Goal: Task Accomplishment & Management: Use online tool/utility

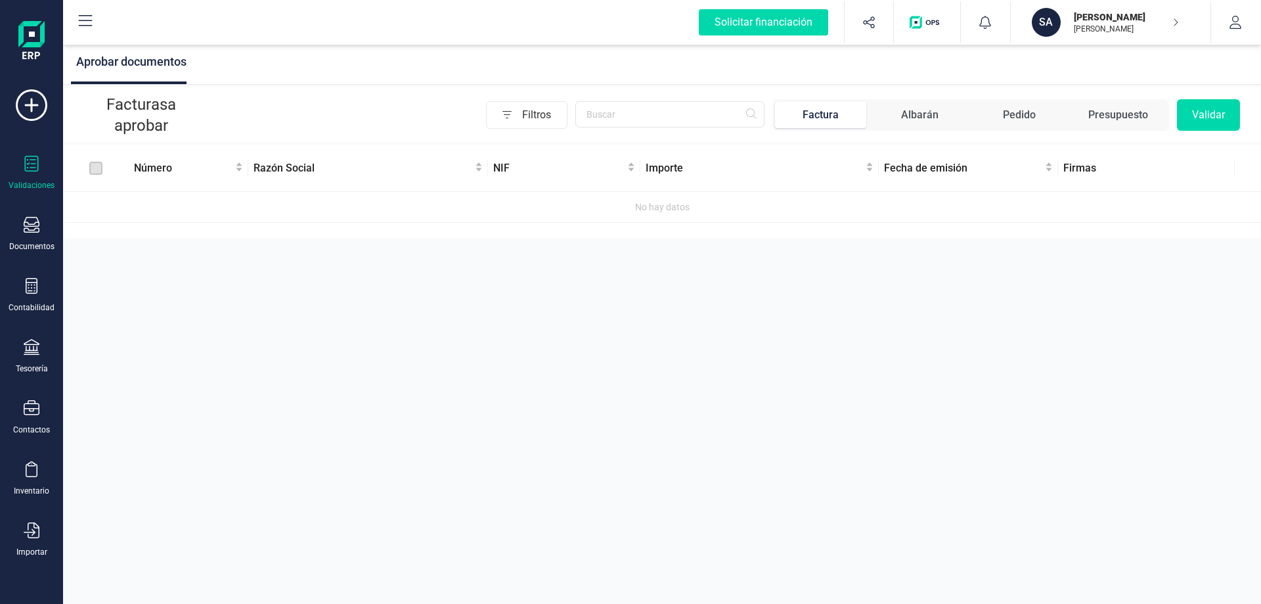
click at [98, 166] on label at bounding box center [95, 168] width 13 height 14
click at [30, 539] on div at bounding box center [32, 531] width 16 height 19
click at [118, 404] on span "Facturas" at bounding box center [137, 407] width 70 height 16
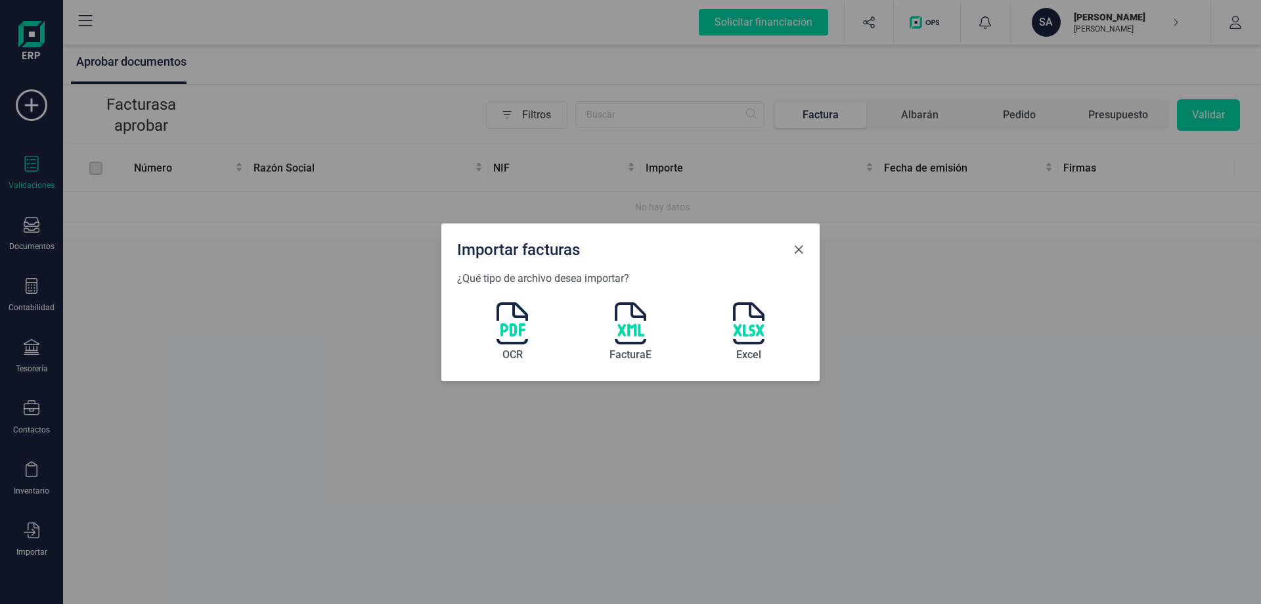
click at [802, 248] on span "Close" at bounding box center [799, 249] width 11 height 11
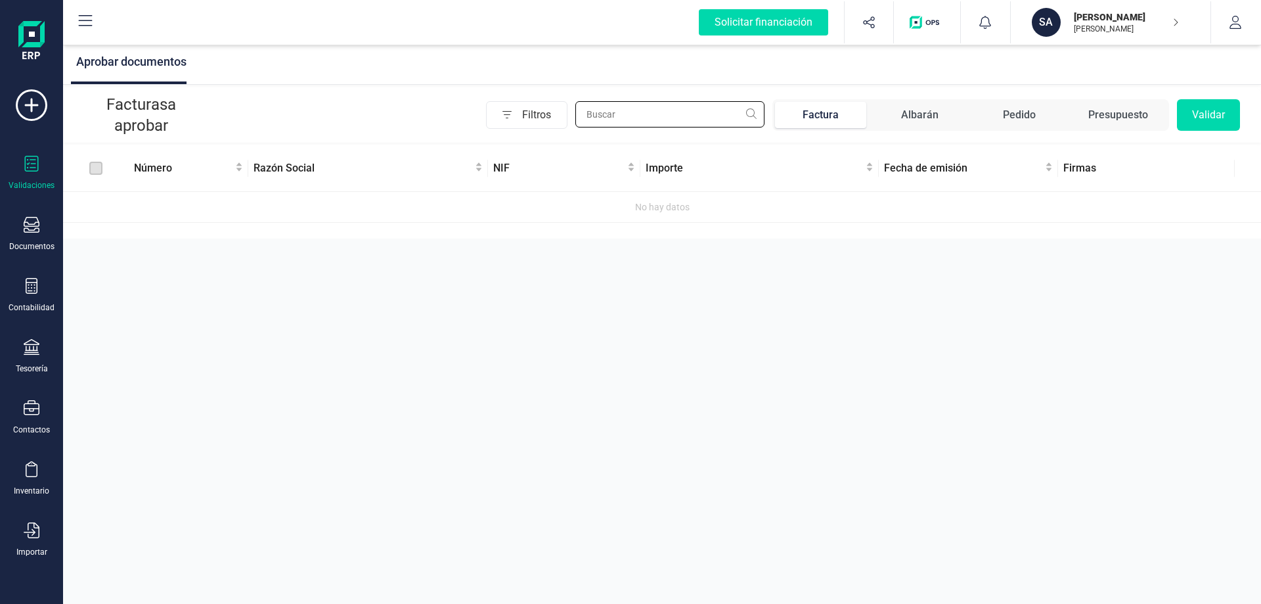
click at [752, 114] on input "text" at bounding box center [669, 114] width 189 height 26
click at [738, 115] on input "text" at bounding box center [669, 114] width 189 height 26
click at [598, 113] on input "59.25" at bounding box center [669, 114] width 189 height 26
click at [752, 118] on input "59/25" at bounding box center [669, 114] width 189 height 26
click at [754, 114] on input "59/25" at bounding box center [669, 114] width 189 height 26
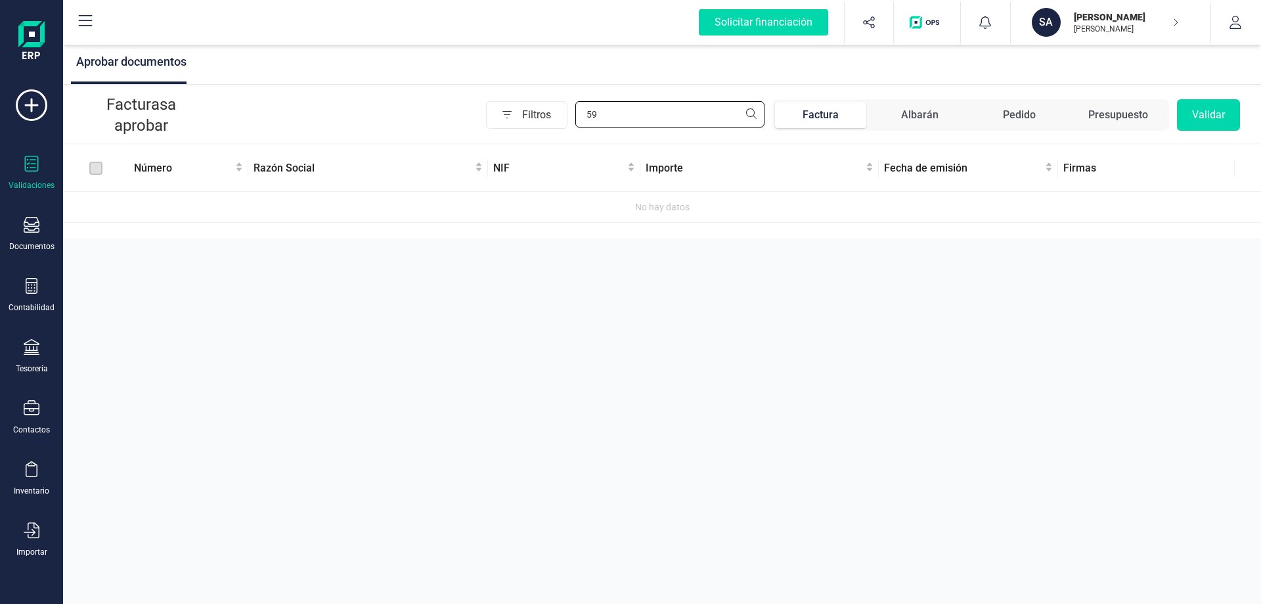
type input "5"
click at [33, 233] on icon at bounding box center [32, 225] width 16 height 16
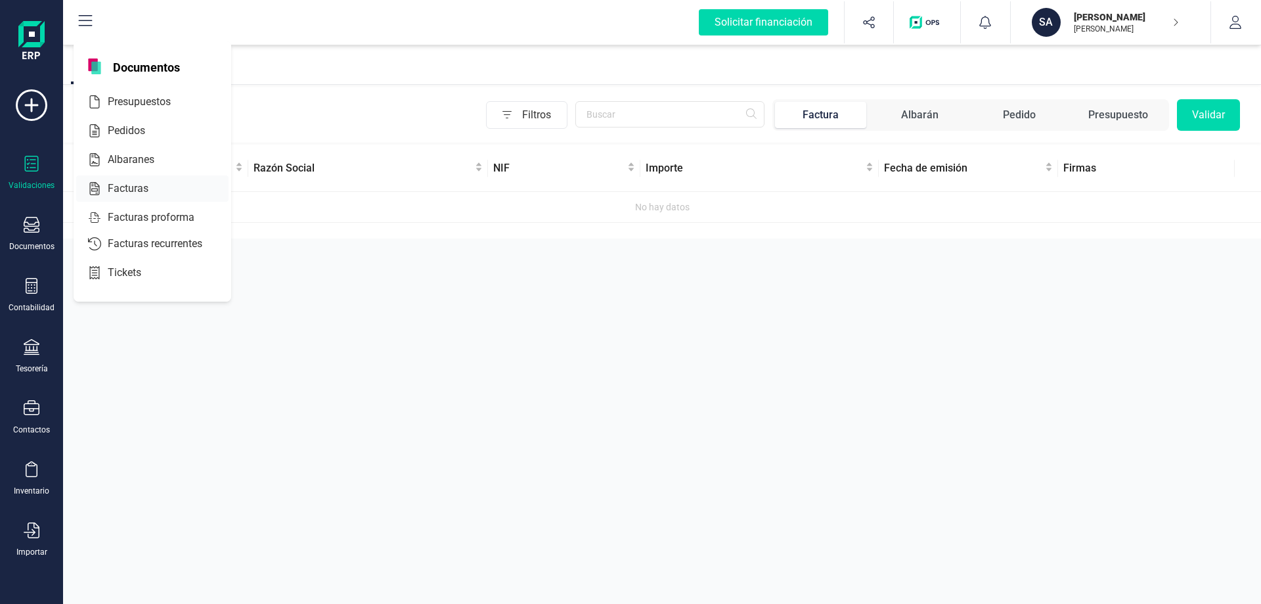
click at [137, 187] on span "Facturas" at bounding box center [137, 189] width 70 height 16
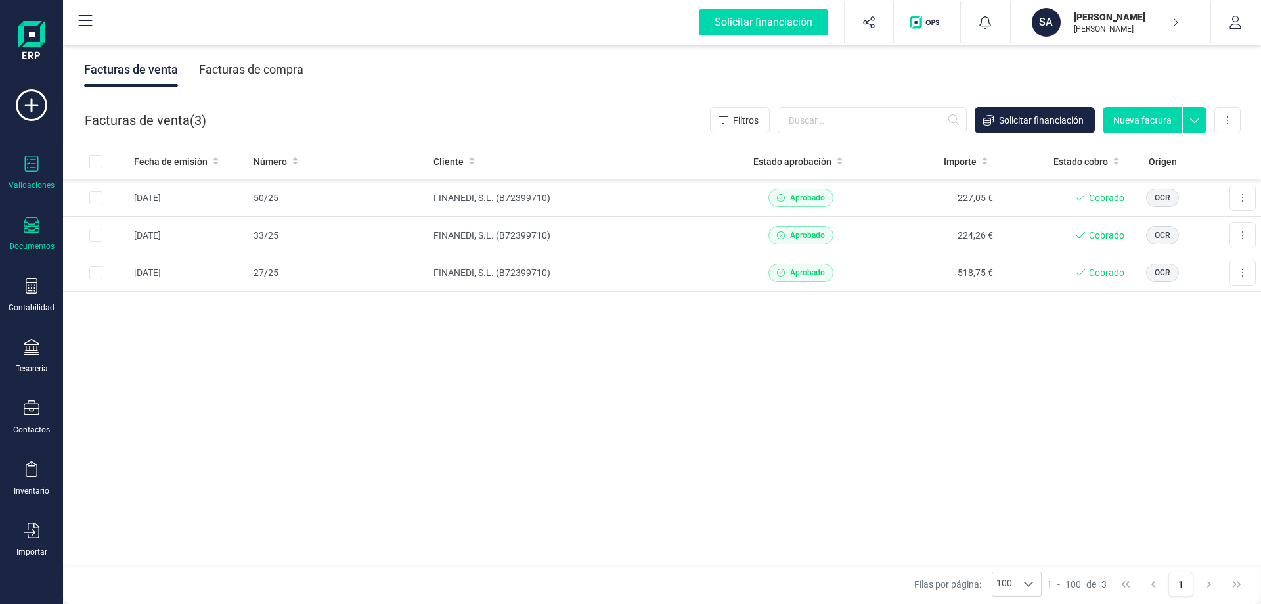
click at [34, 168] on icon at bounding box center [32, 164] width 16 height 16
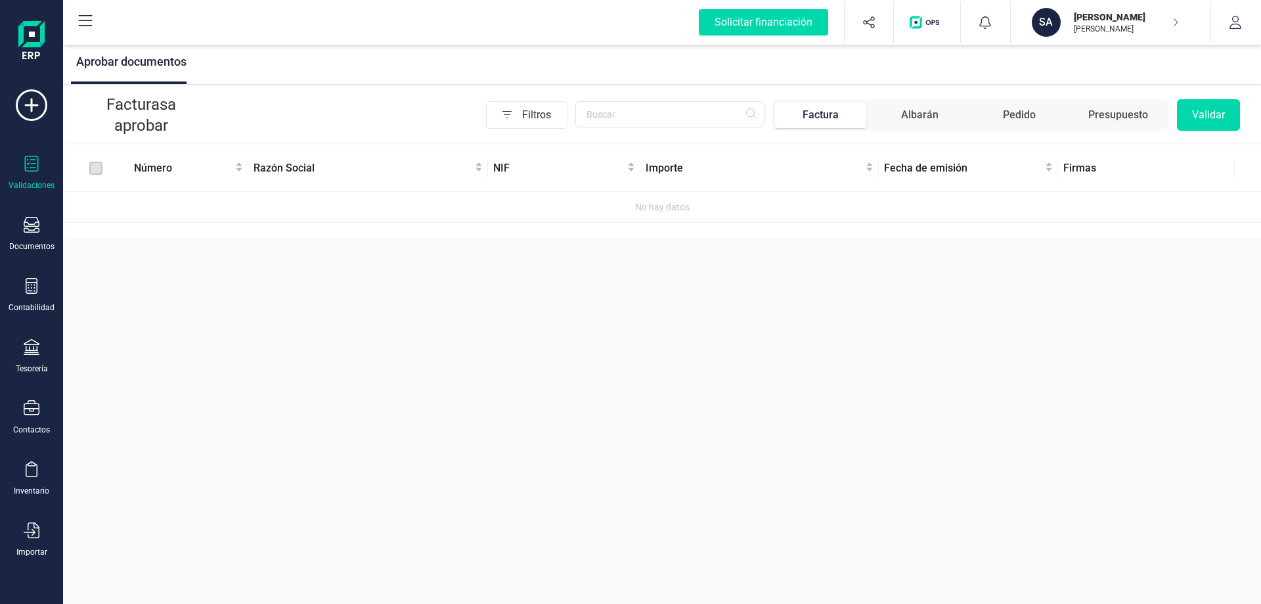
click at [844, 121] on span "Factura" at bounding box center [820, 115] width 91 height 26
click at [916, 116] on div "Albarán" at bounding box center [919, 115] width 37 height 16
click at [1013, 114] on div "Pedido" at bounding box center [1019, 115] width 33 height 16
click at [1125, 116] on div "Presupuesto" at bounding box center [1119, 115] width 60 height 16
click at [817, 120] on div "Factura" at bounding box center [821, 115] width 36 height 16
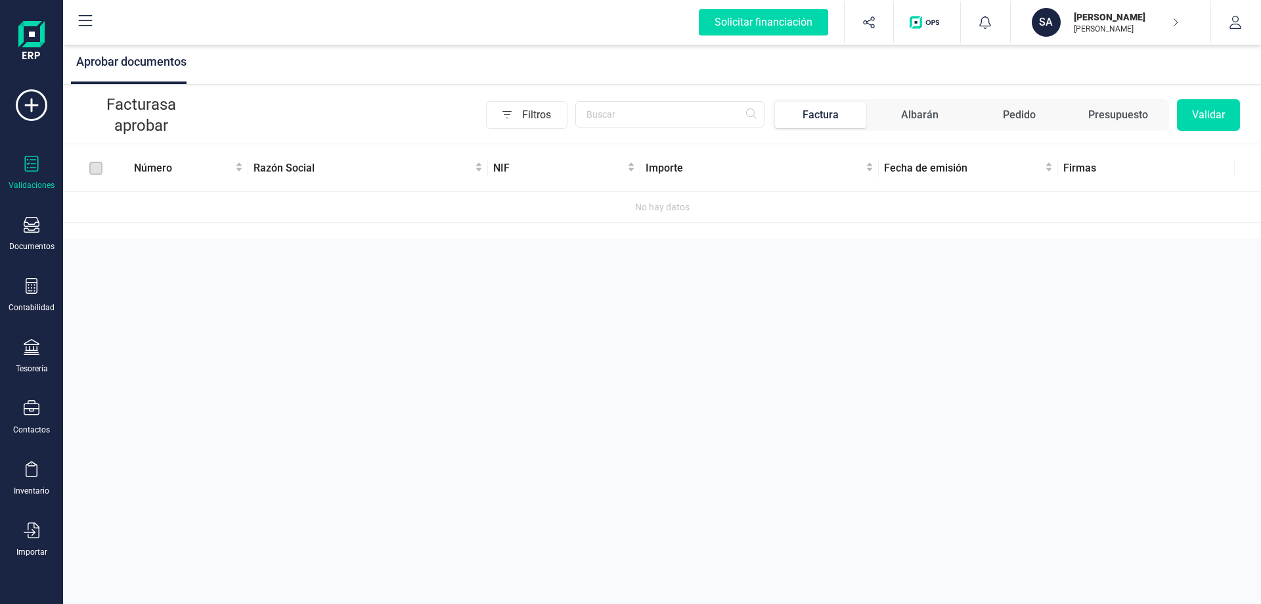
click at [1174, 20] on icon "button" at bounding box center [1176, 22] width 7 height 11
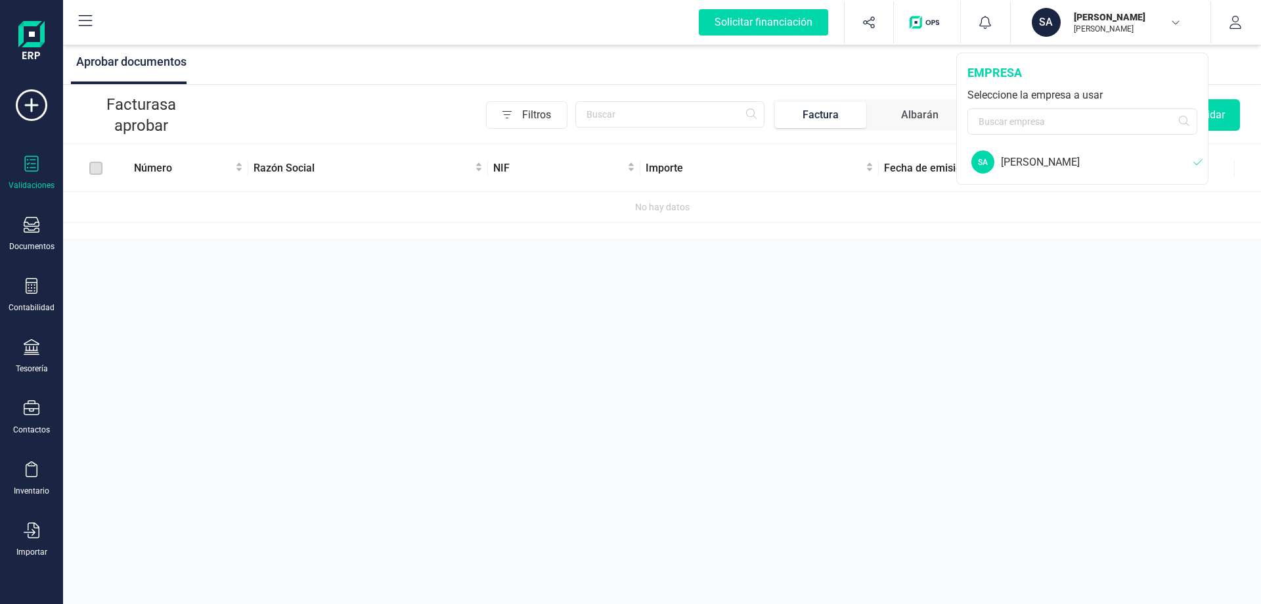
click at [996, 333] on div "Aprobar documentos Facturas a aprobar Filtros Factura Albarán Pedido Presupuest…" at bounding box center [662, 302] width 1198 height 604
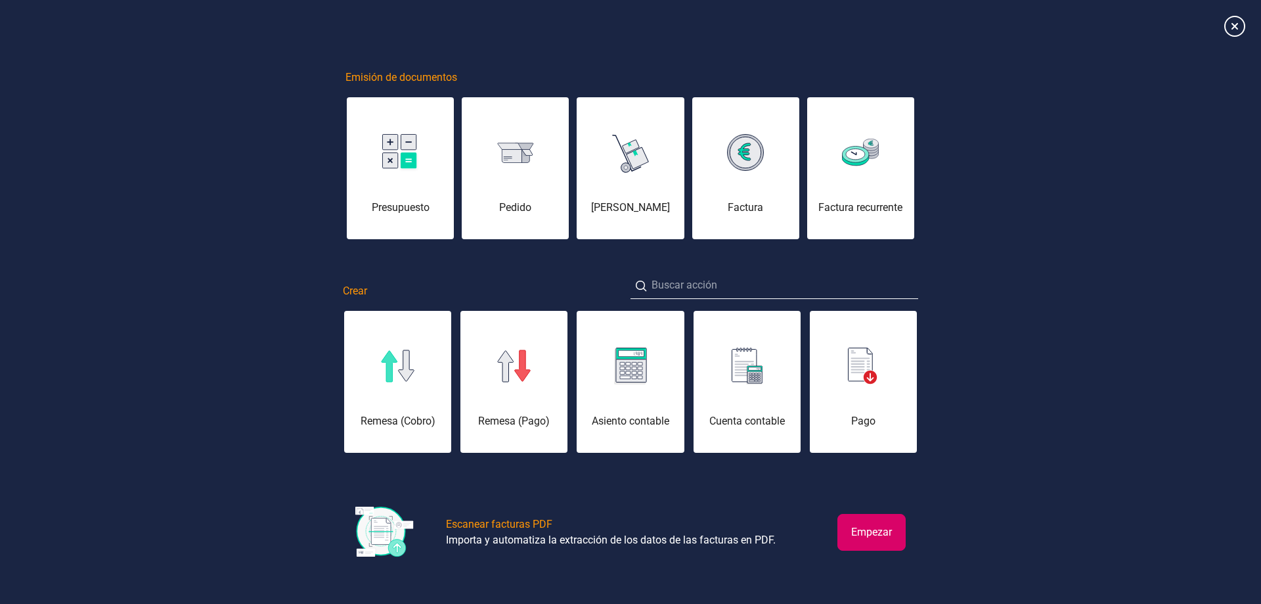
scroll to position [0, 66]
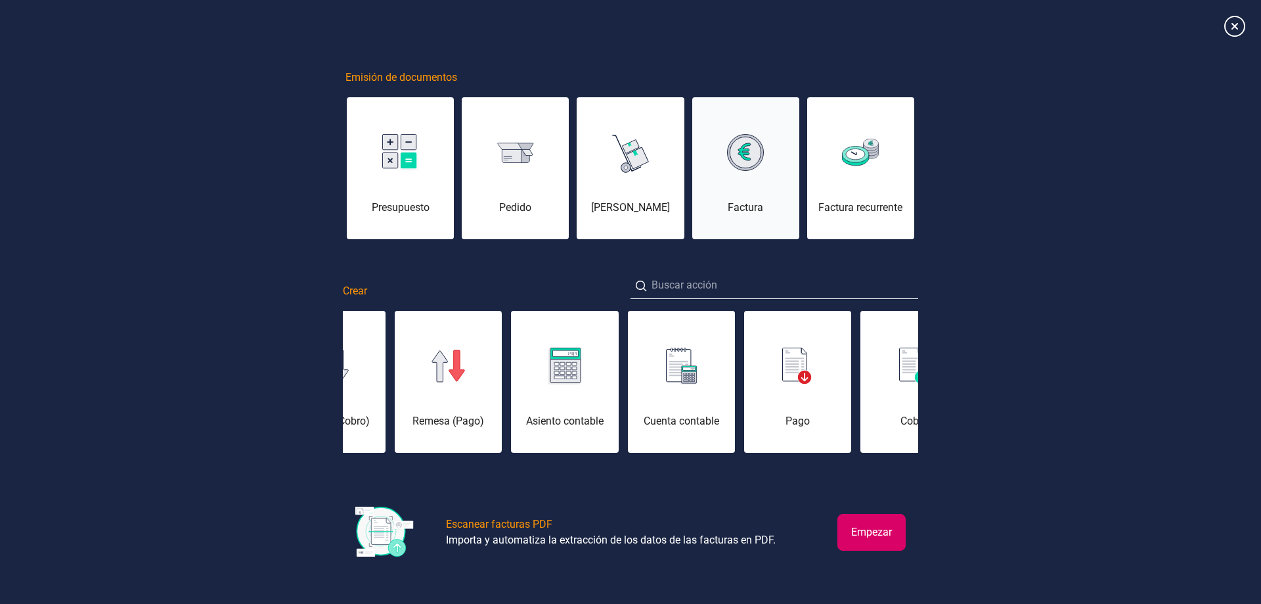
click at [743, 184] on div "Factura" at bounding box center [745, 176] width 107 height 79
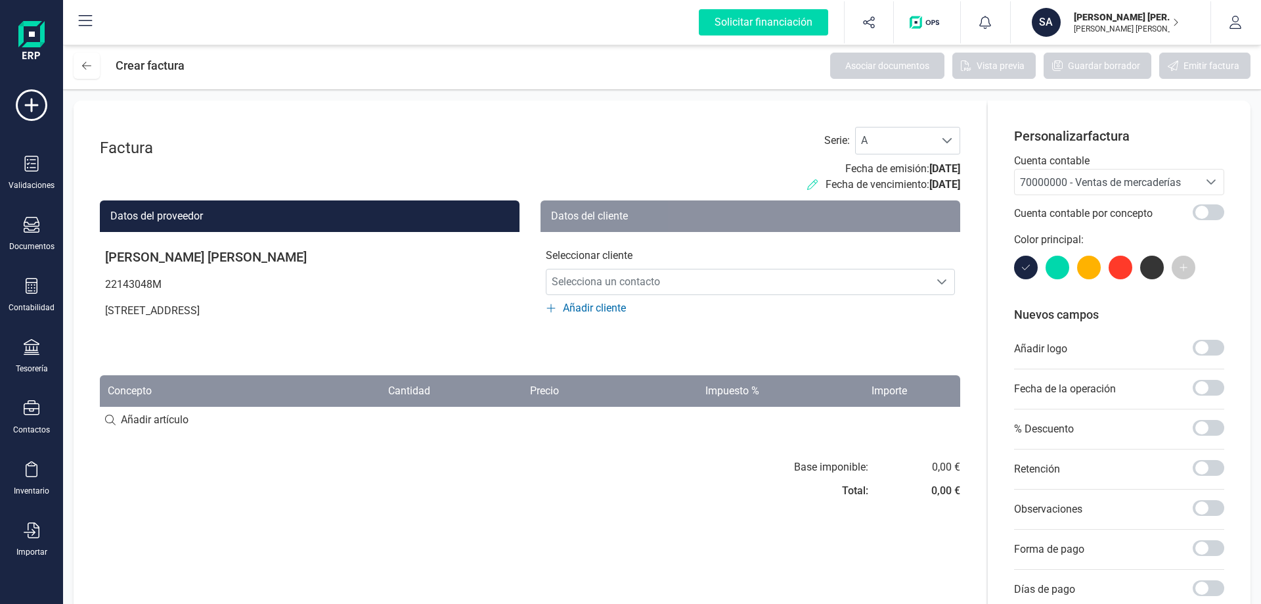
click at [807, 186] on icon at bounding box center [812, 184] width 11 height 11
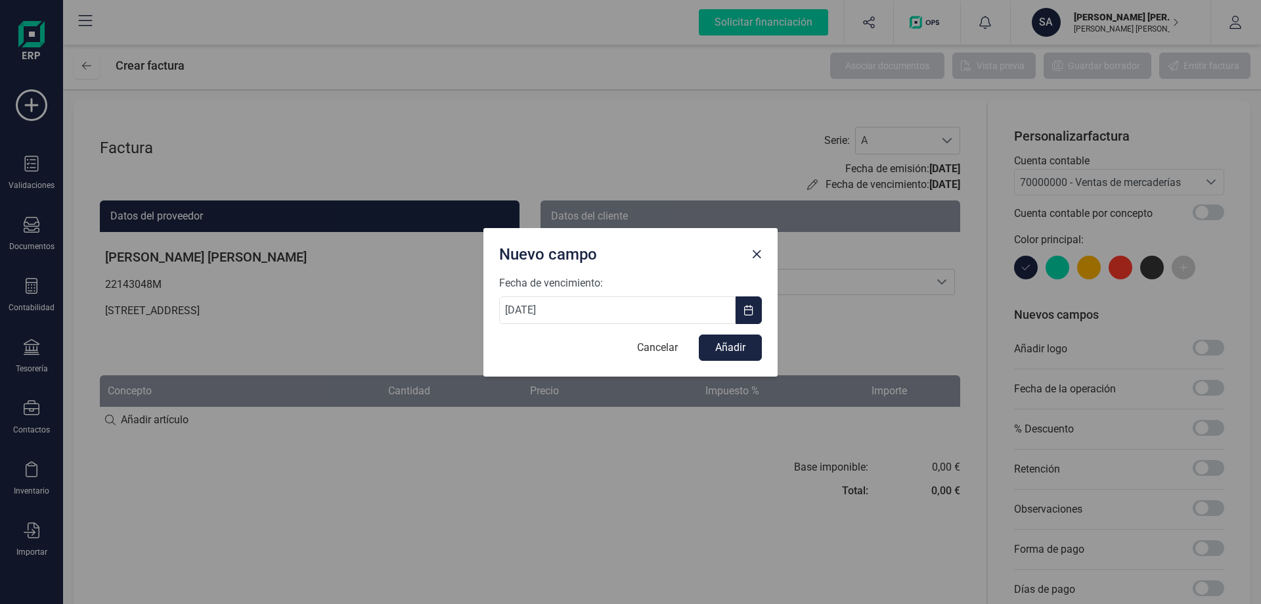
click at [683, 515] on div "Nuevo campo Fecha de vencimiento: 15/09/2025 Cancelar Añadir" at bounding box center [630, 302] width 1261 height 604
click at [755, 250] on span "Close" at bounding box center [757, 254] width 11 height 11
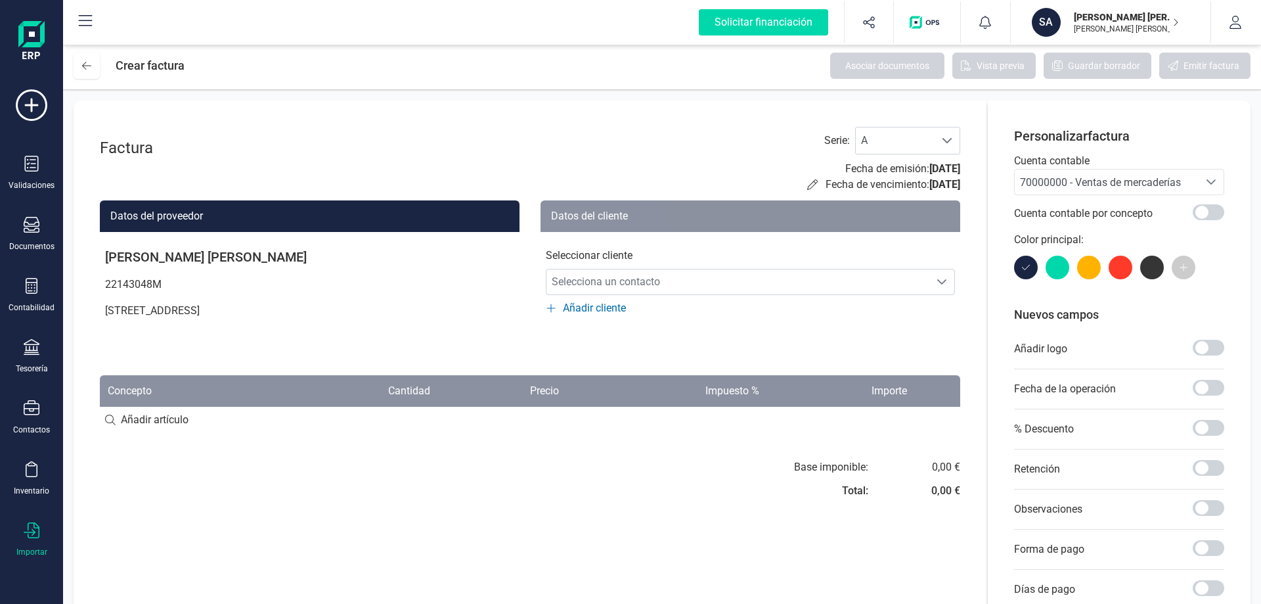
click at [41, 525] on div "Importar" at bounding box center [31, 539] width 53 height 35
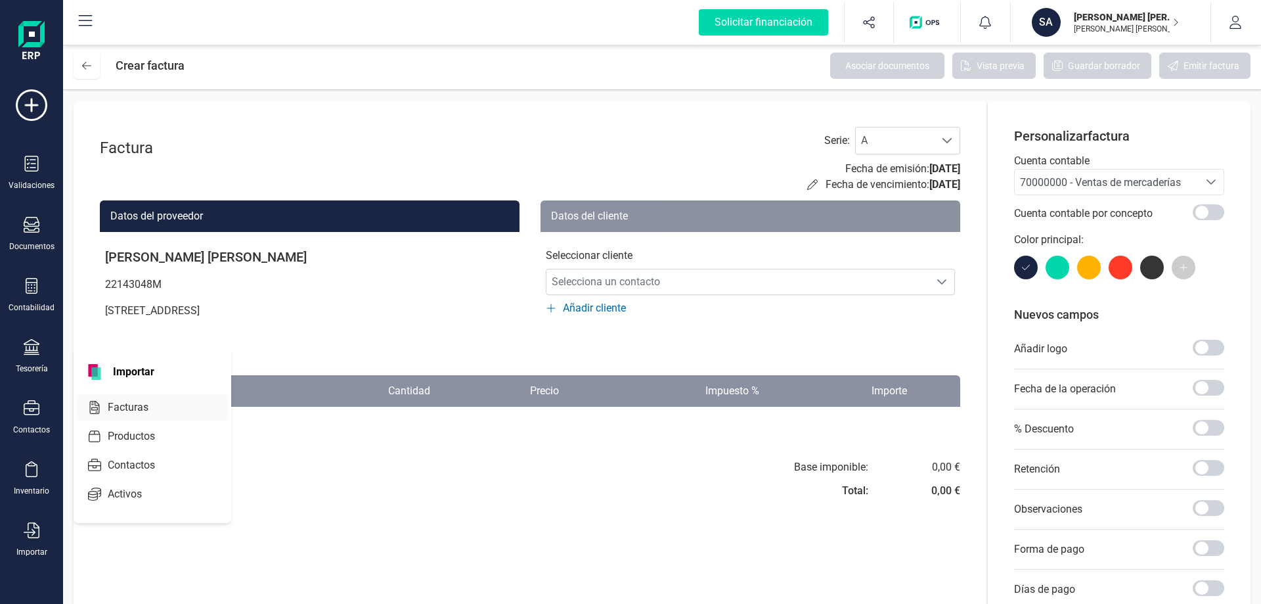
click at [112, 404] on span "Facturas" at bounding box center [137, 407] width 70 height 16
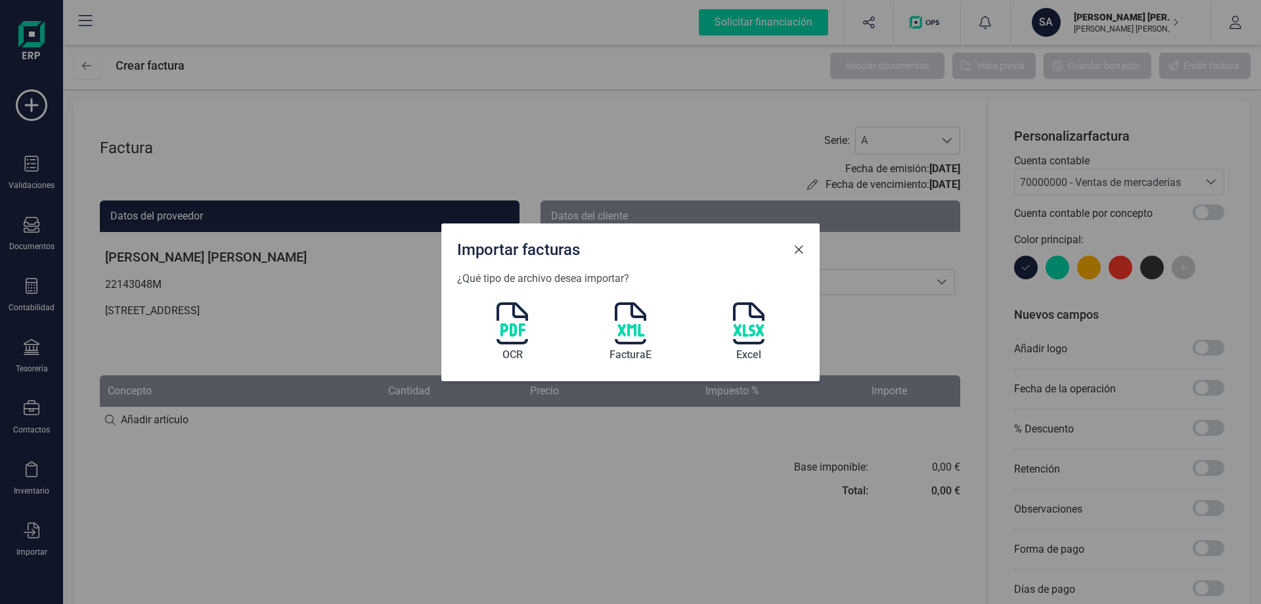
click at [797, 248] on span "Close" at bounding box center [799, 249] width 11 height 11
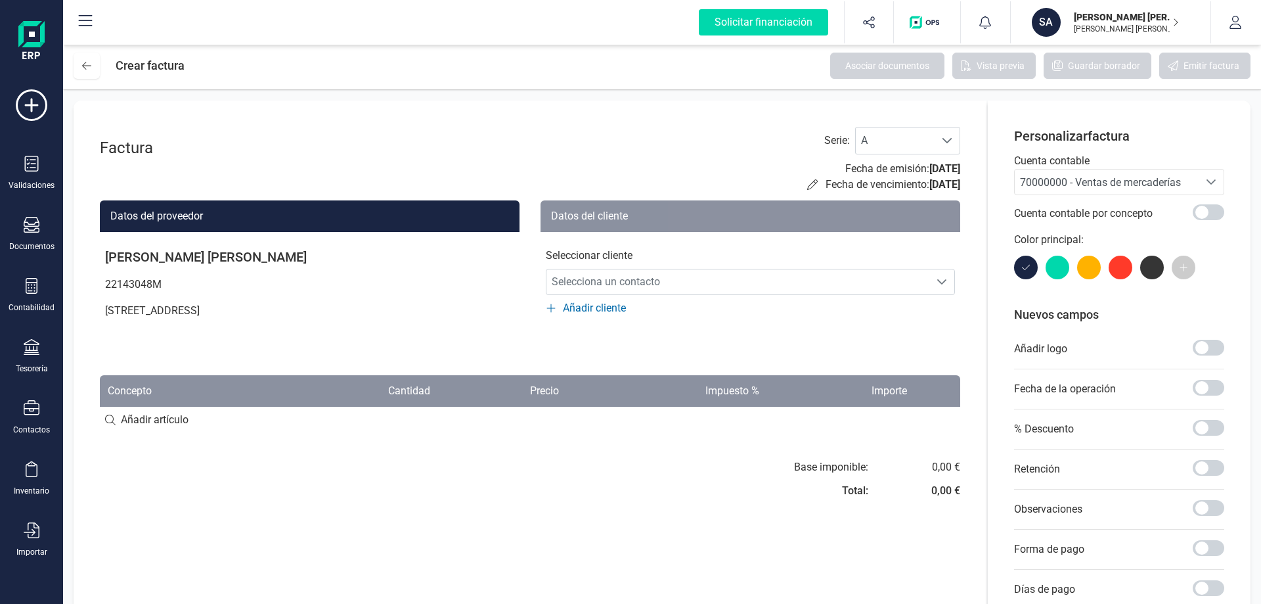
click at [351, 152] on div "Factura Serie : A A Fecha de emisión: 15/09/2025 Fecha de vencimiento: 15/09/20…" at bounding box center [530, 160] width 861 height 66
click at [1244, 20] on button "button" at bounding box center [1235, 22] width 49 height 42
click at [905, 559] on div "Factura Serie : A A Fecha de emisión: 15/09/2025 Fecha de vencimiento: 15/09/20…" at bounding box center [530, 414] width 913 height 627
click at [37, 169] on icon at bounding box center [32, 164] width 14 height 16
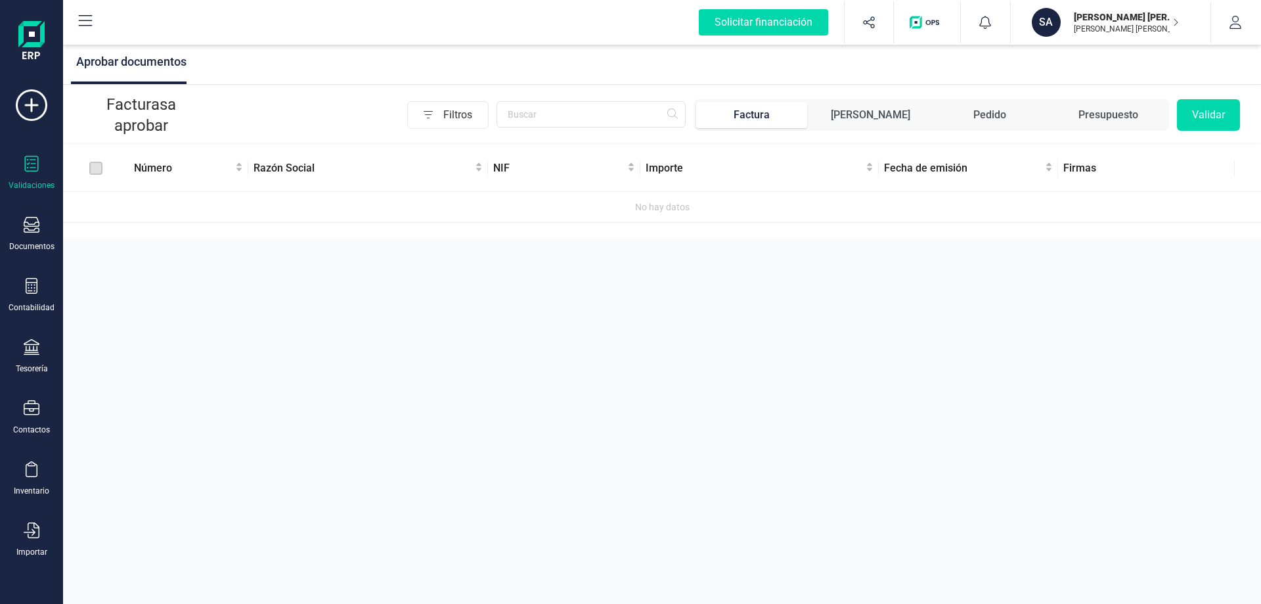
click at [770, 116] on div "Factura" at bounding box center [752, 115] width 36 height 16
click at [1202, 116] on button "Validar" at bounding box center [1208, 115] width 63 height 32
click at [167, 171] on span "Número" at bounding box center [183, 168] width 99 height 16
click at [264, 168] on span "Razón Social" at bounding box center [363, 168] width 219 height 16
click at [646, 164] on div "Importe" at bounding box center [759, 168] width 227 height 16
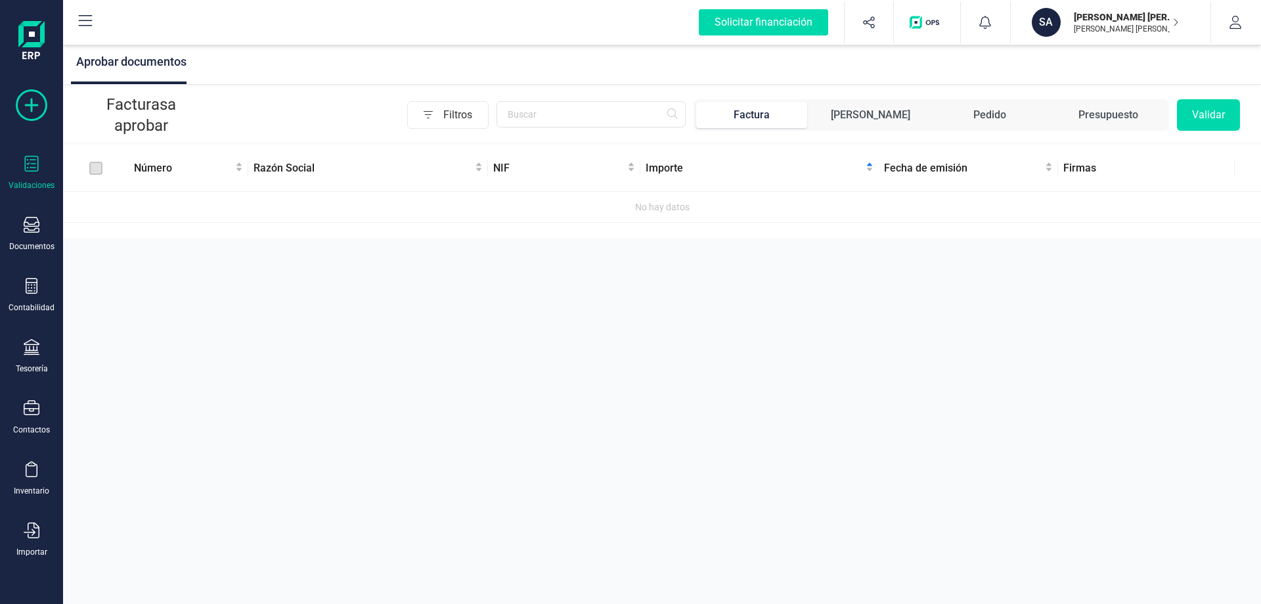
click at [32, 105] on icon at bounding box center [32, 105] width 32 height 32
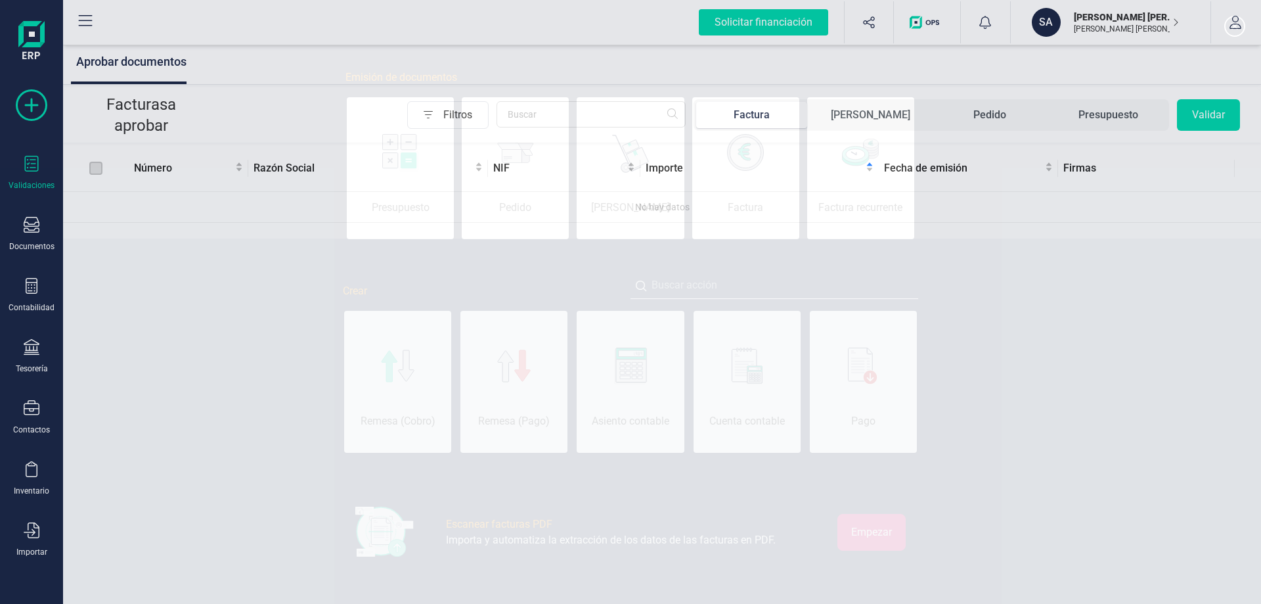
scroll to position [0, 66]
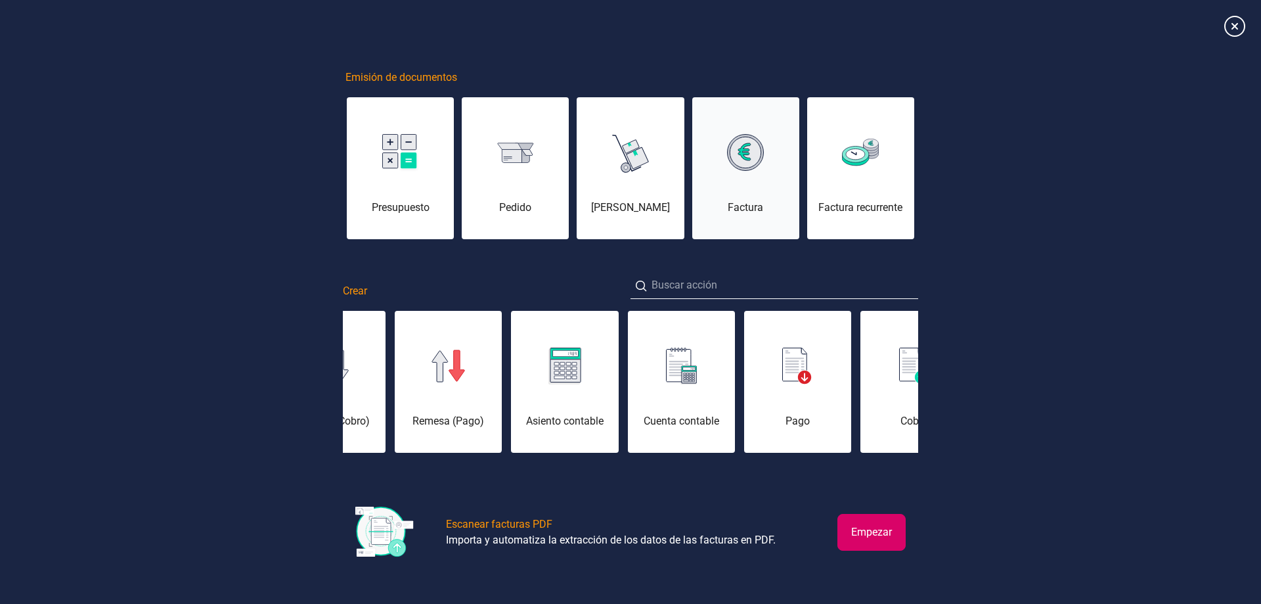
click at [749, 151] on img at bounding box center [745, 152] width 37 height 37
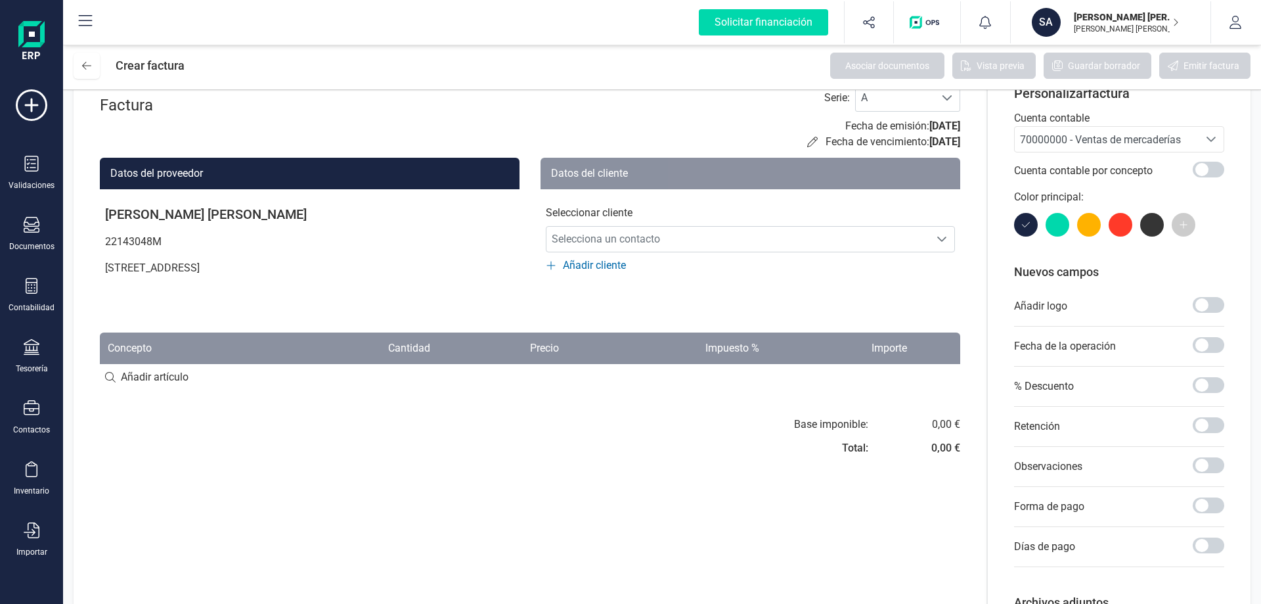
scroll to position [66, 0]
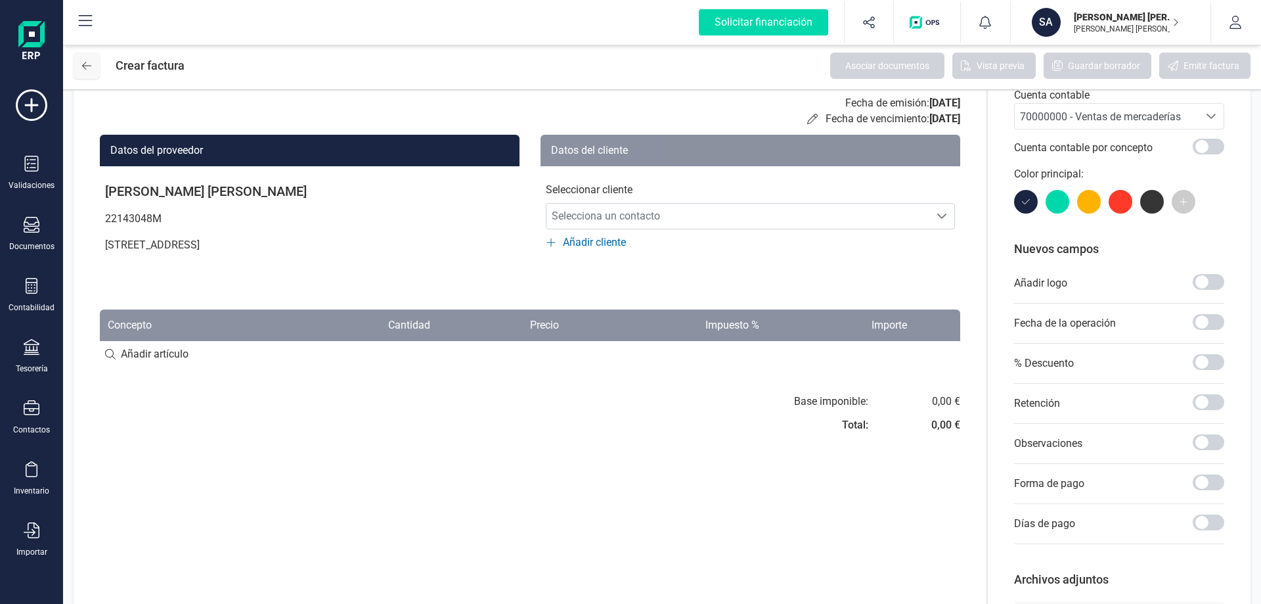
click at [87, 66] on icon at bounding box center [86, 65] width 9 height 11
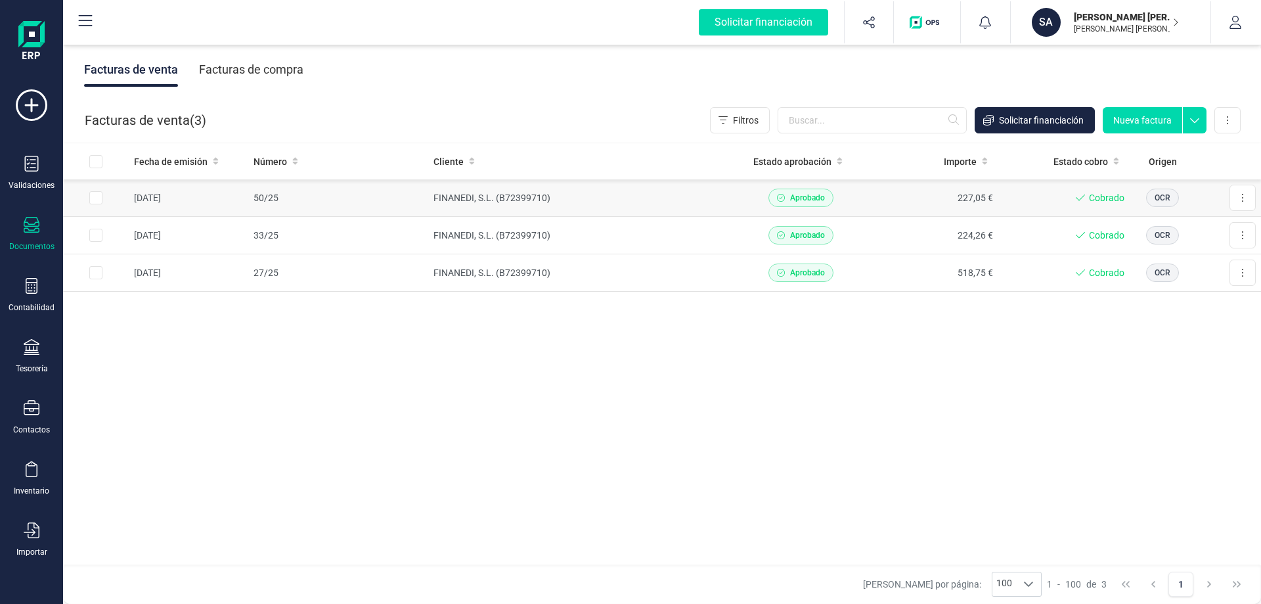
click at [804, 201] on span "Aprobado" at bounding box center [807, 198] width 35 height 12
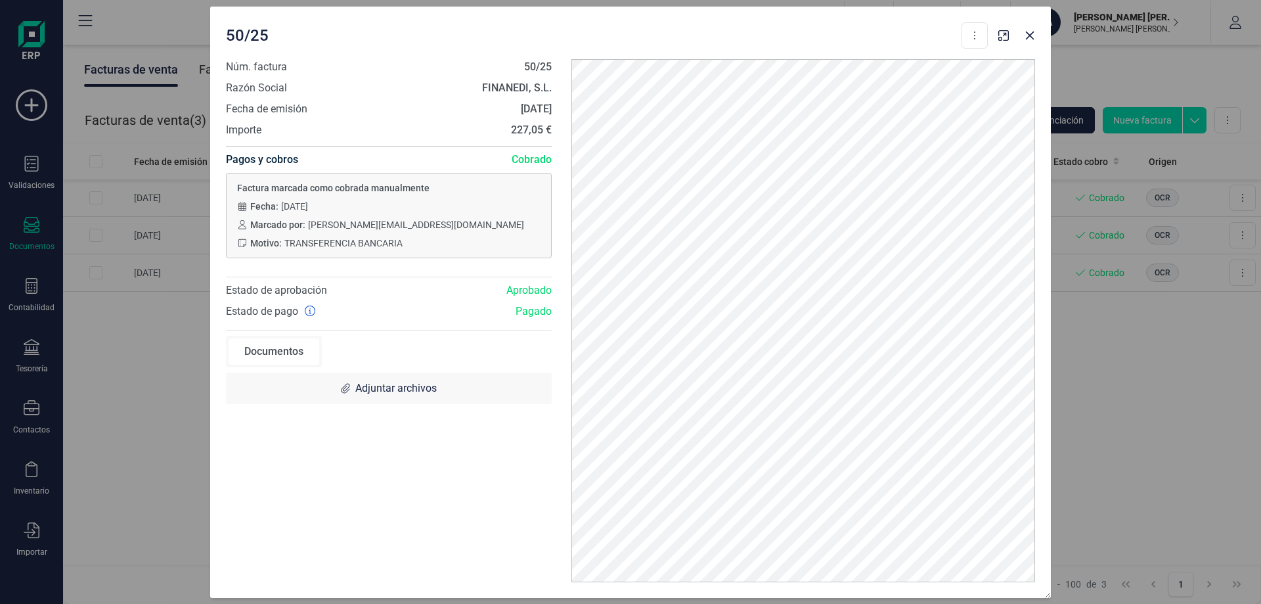
click at [1185, 451] on div "50/25 Descargar documento Crear factura rectificativa Núm. factura 50/25 Razón …" at bounding box center [630, 302] width 1261 height 604
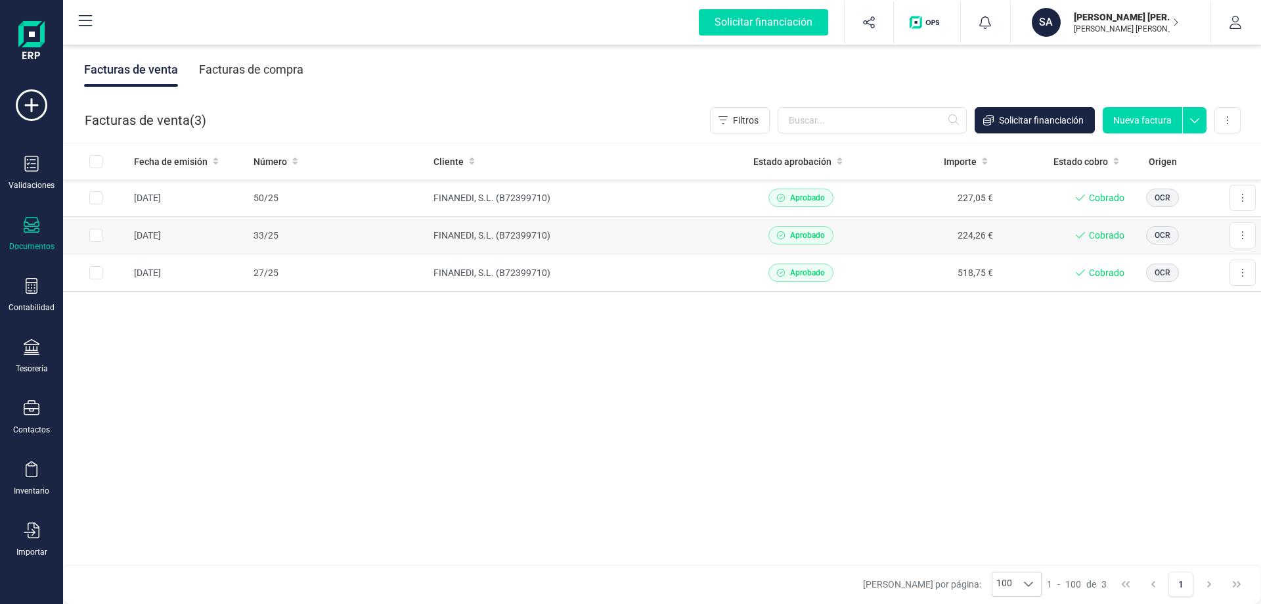
click at [795, 236] on span "Aprobado" at bounding box center [807, 235] width 35 height 12
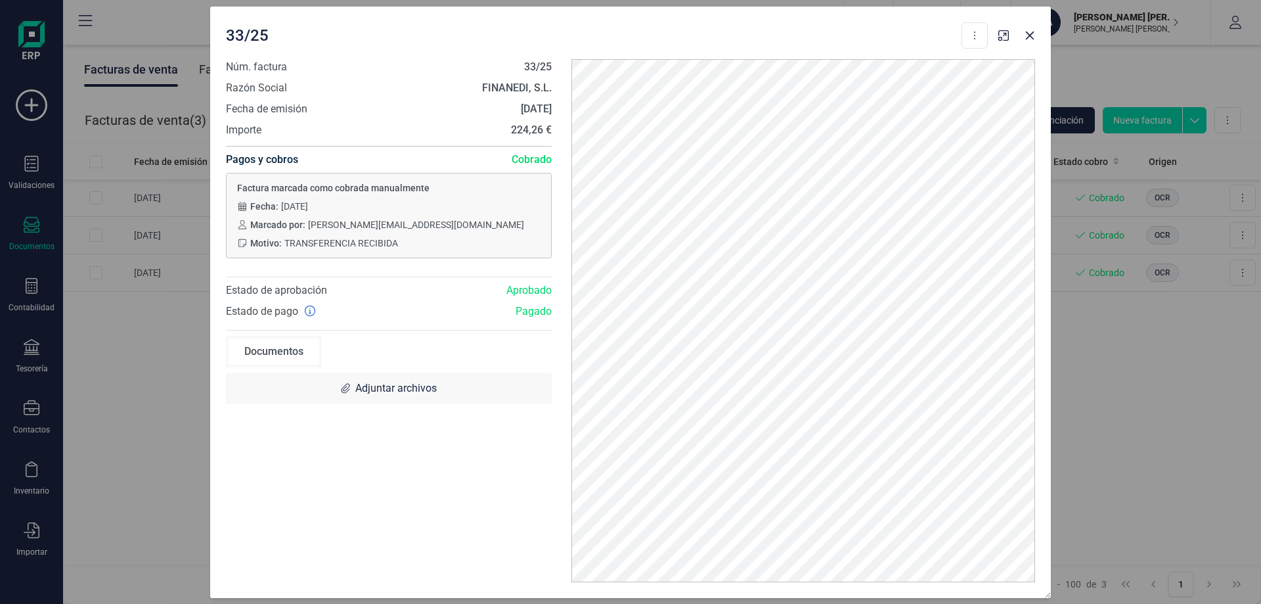
click at [1129, 375] on div "33/25 Descargar documento Crear factura rectificativa Núm. factura 33/25 Razón …" at bounding box center [630, 302] width 1261 height 604
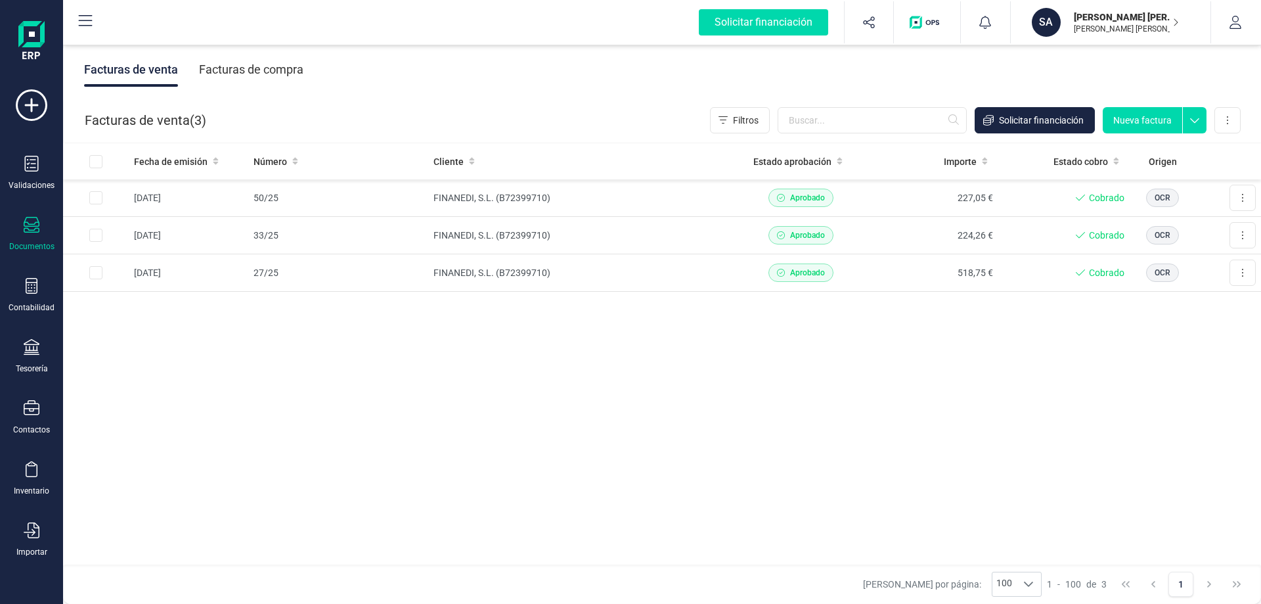
drag, startPoint x: 851, startPoint y: 1, endPoint x: 970, endPoint y: 410, distance: 426.2
click at [970, 410] on div "Fecha de emisión Número Cliente Estado aprobación Importe Estado cobro Origen 2…" at bounding box center [662, 354] width 1198 height 422
drag, startPoint x: 639, startPoint y: 76, endPoint x: 1004, endPoint y: 409, distance: 494.3
click at [1004, 409] on div "Fecha de emisión Número Cliente Estado aprobación Importe Estado cobro Origen 2…" at bounding box center [662, 354] width 1198 height 422
drag, startPoint x: 874, startPoint y: 397, endPoint x: 699, endPoint y: 390, distance: 174.9
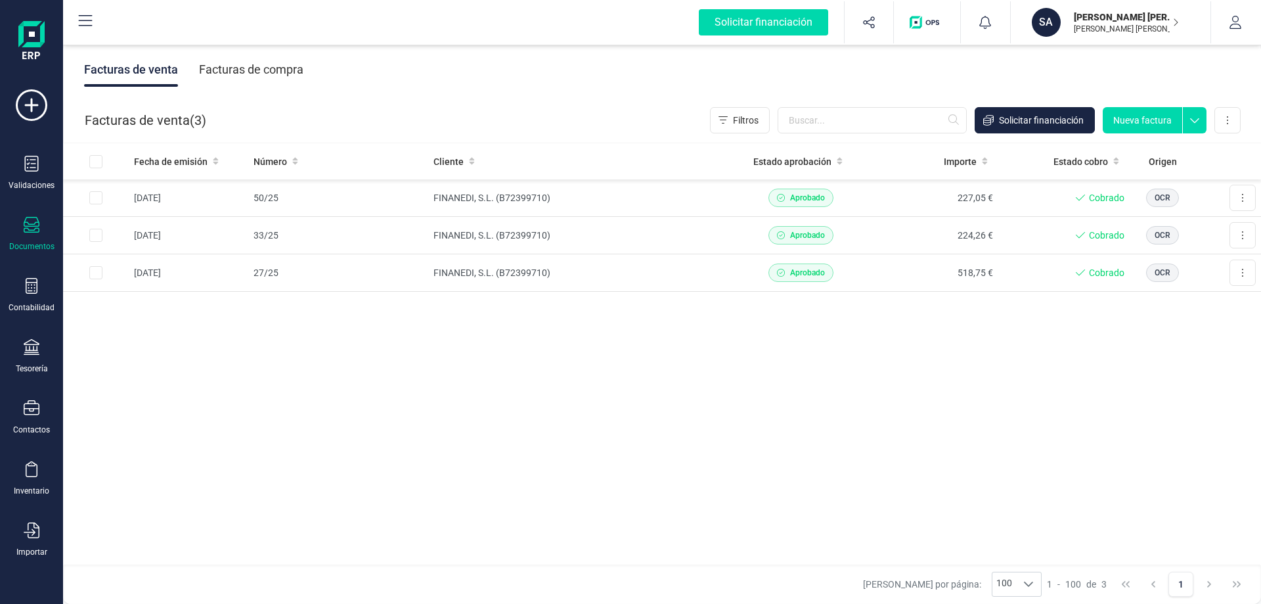
click at [699, 390] on div "Fecha de emisión Número Cliente Estado aprobación Importe Estado cobro Origen 2…" at bounding box center [662, 354] width 1198 height 422
drag, startPoint x: 53, startPoint y: 1, endPoint x: 1075, endPoint y: 398, distance: 1097.4
click at [1075, 398] on div "Fecha de emisión Número Cliente Estado aprobación Importe Estado cobro Origen 2…" at bounding box center [662, 354] width 1198 height 422
click at [411, 455] on div "Fecha de emisión Número Cliente Estado aprobación Importe Estado cobro Origen 2…" at bounding box center [662, 354] width 1198 height 422
click at [84, 21] on icon at bounding box center [86, 21] width 16 height 16
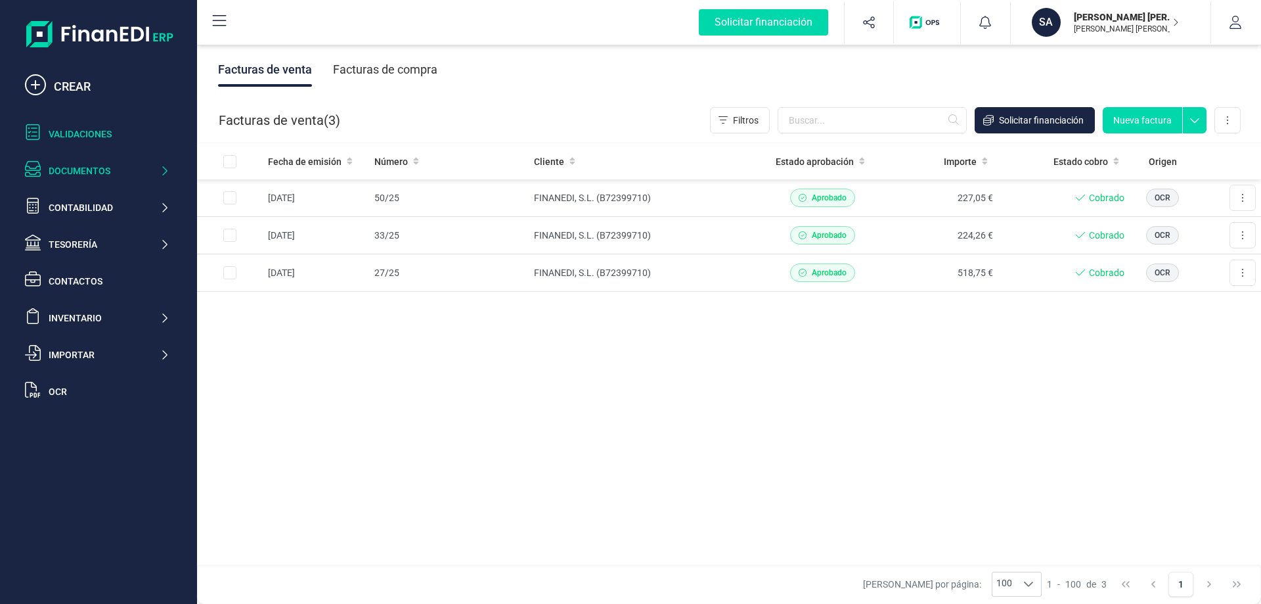
click at [79, 133] on div "Validaciones" at bounding box center [109, 133] width 121 height 13
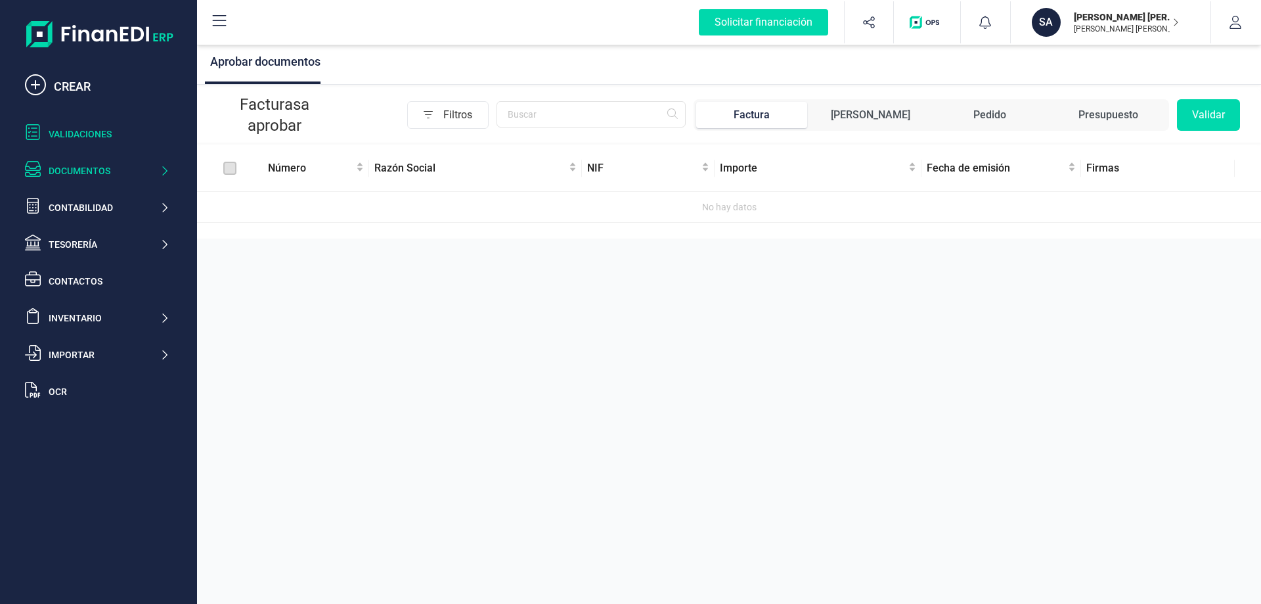
click at [79, 166] on div "Documentos" at bounding box center [104, 170] width 111 height 13
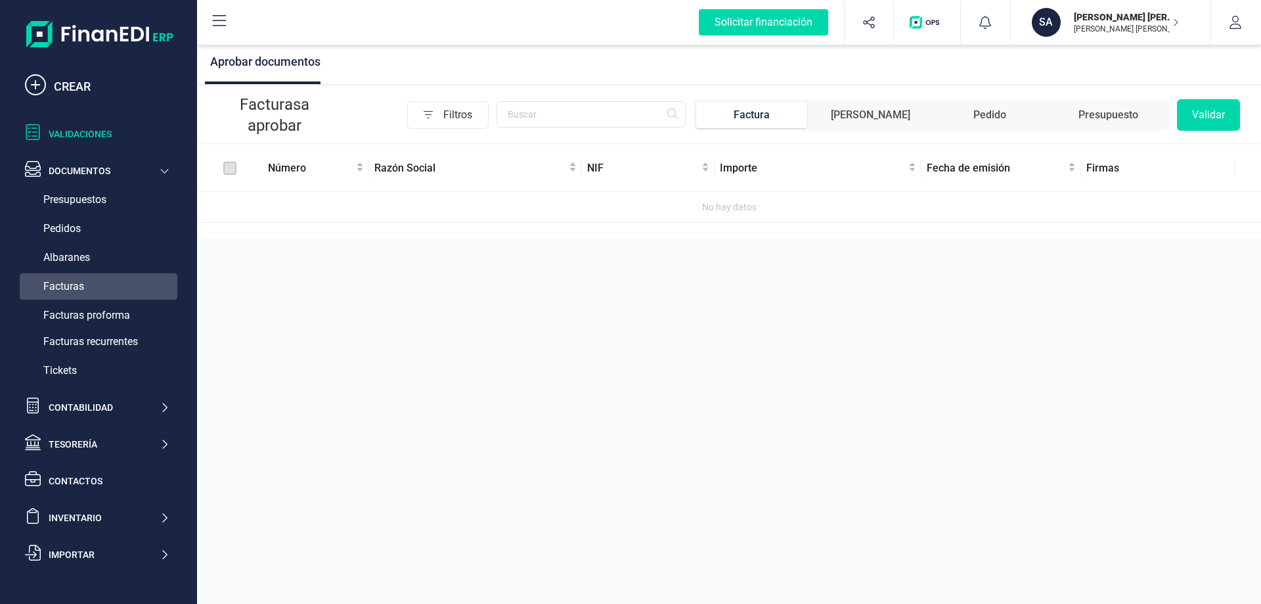
click at [66, 281] on span "Facturas" at bounding box center [63, 287] width 41 height 16
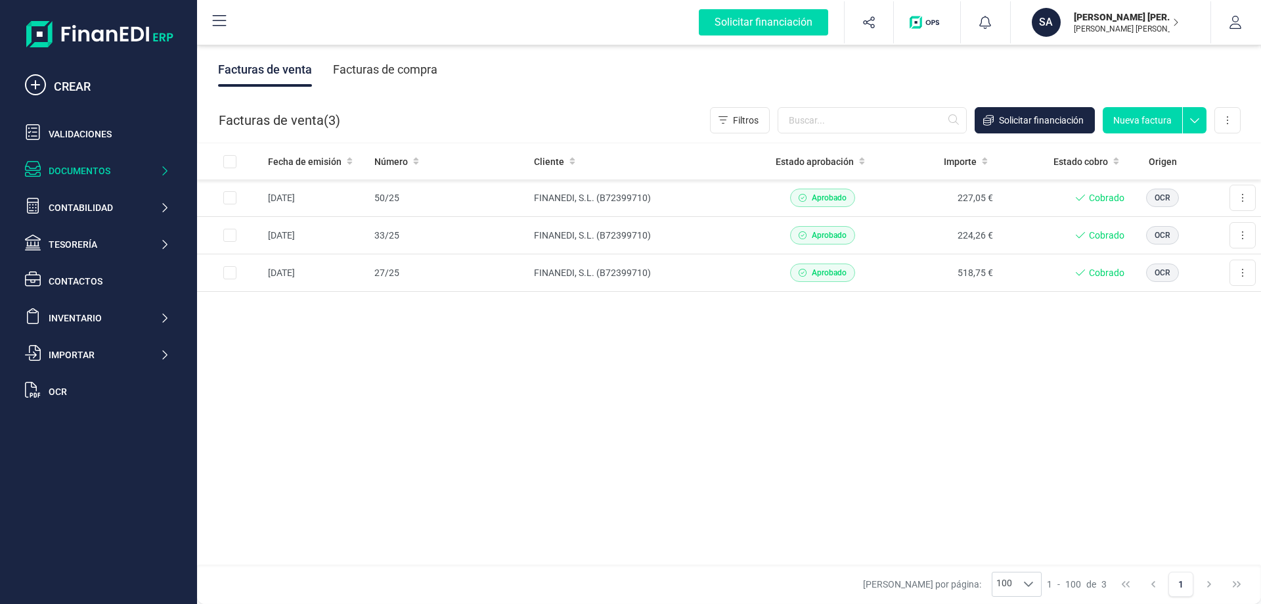
click at [289, 69] on div "Facturas de venta" at bounding box center [265, 70] width 94 height 34
click at [64, 388] on div "OCR" at bounding box center [109, 391] width 121 height 13
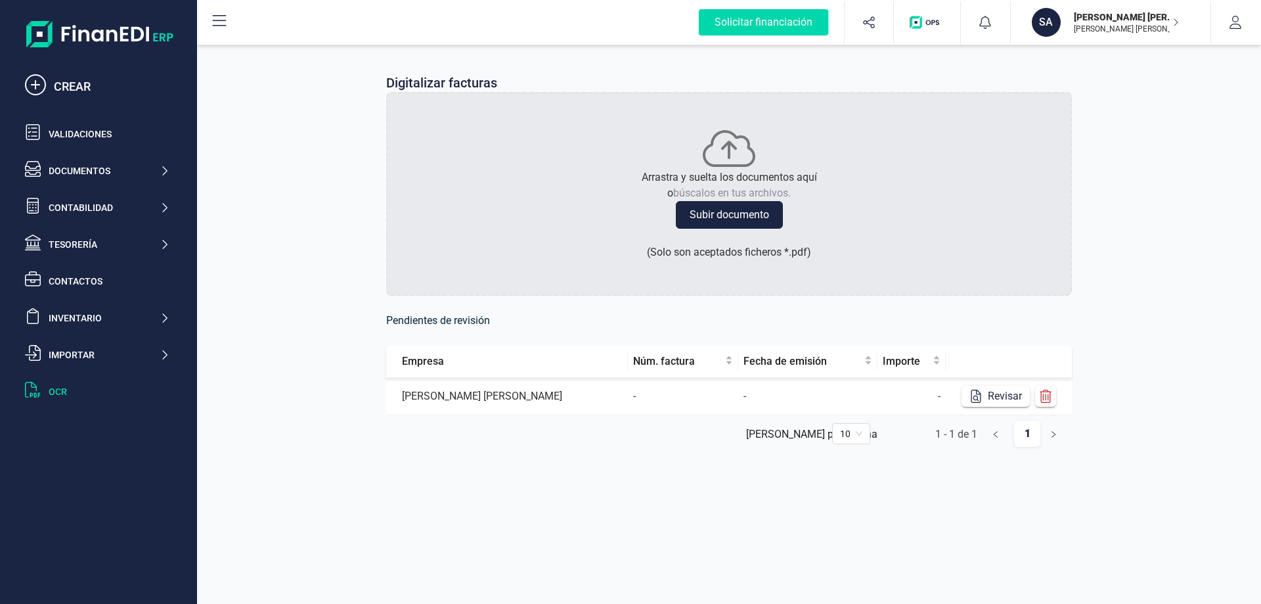
click at [422, 395] on td "[PERSON_NAME]" at bounding box center [507, 396] width 242 height 37
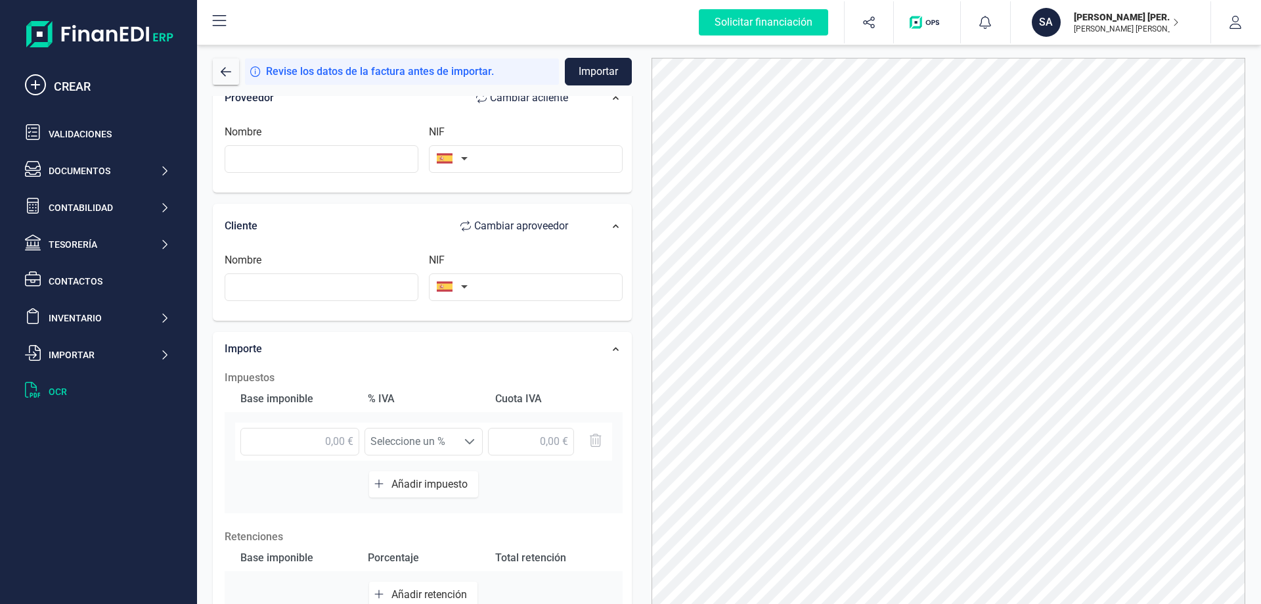
scroll to position [134, 0]
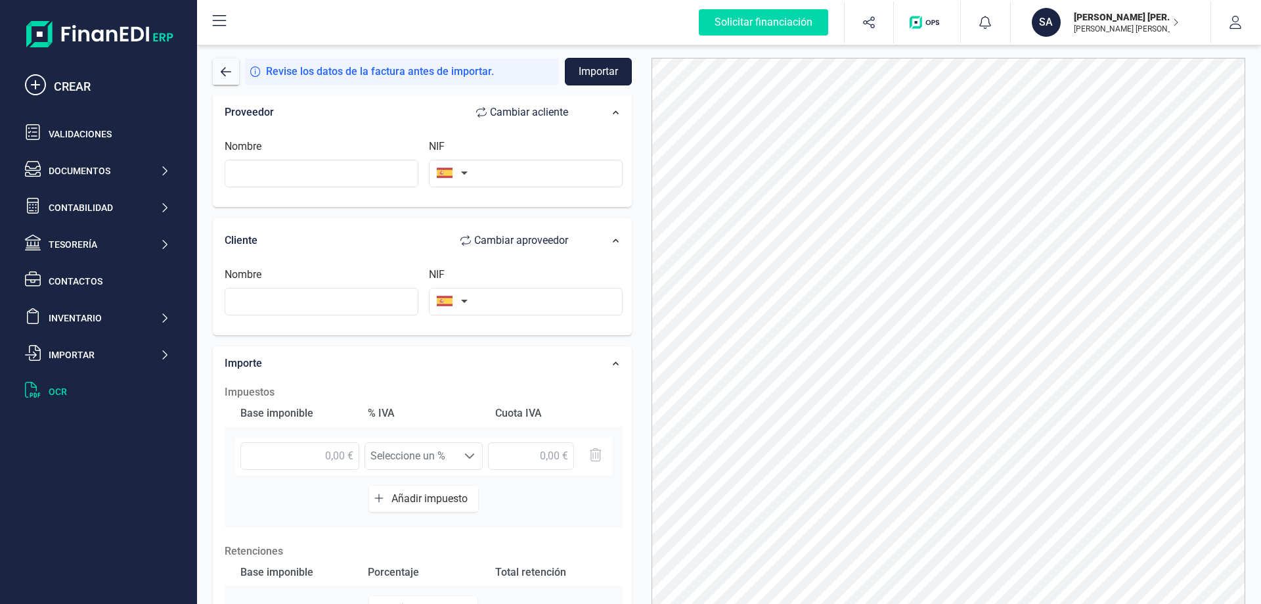
click at [602, 66] on button "Importar" at bounding box center [598, 72] width 67 height 28
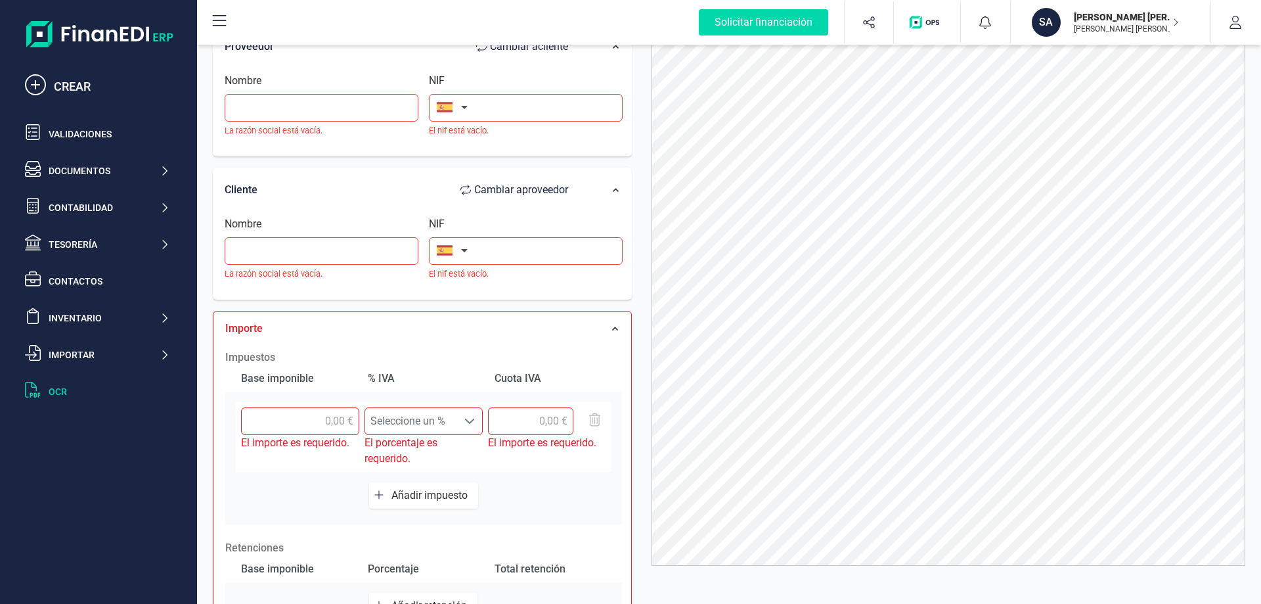
scroll to position [0, 0]
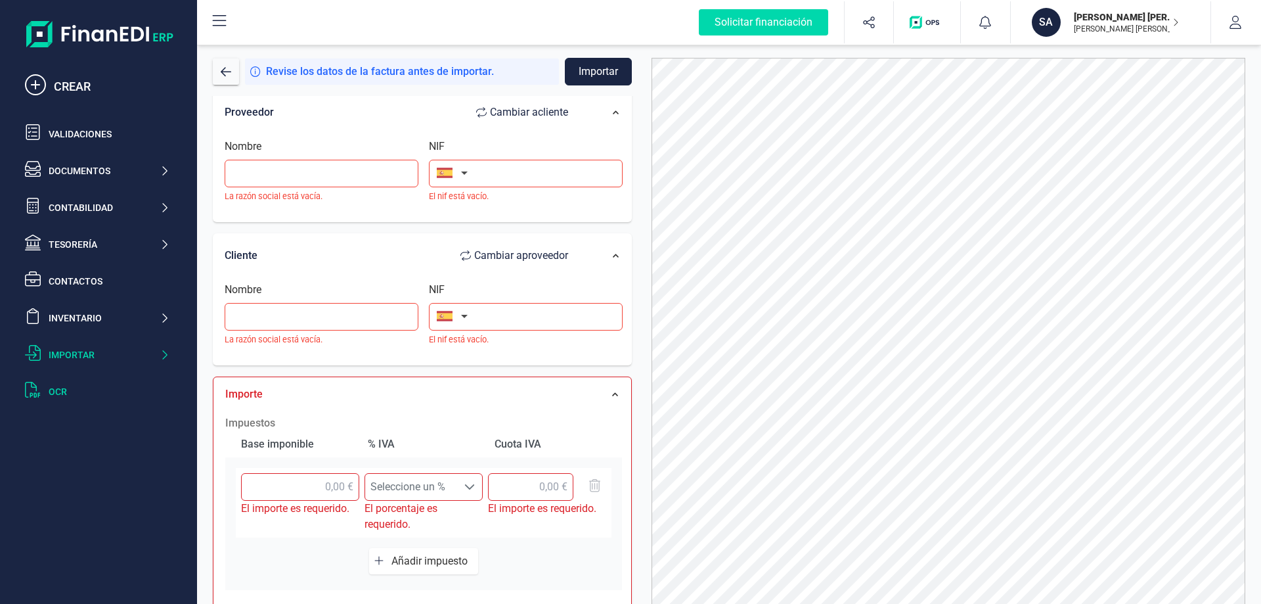
click at [69, 355] on div "Importar" at bounding box center [104, 354] width 111 height 13
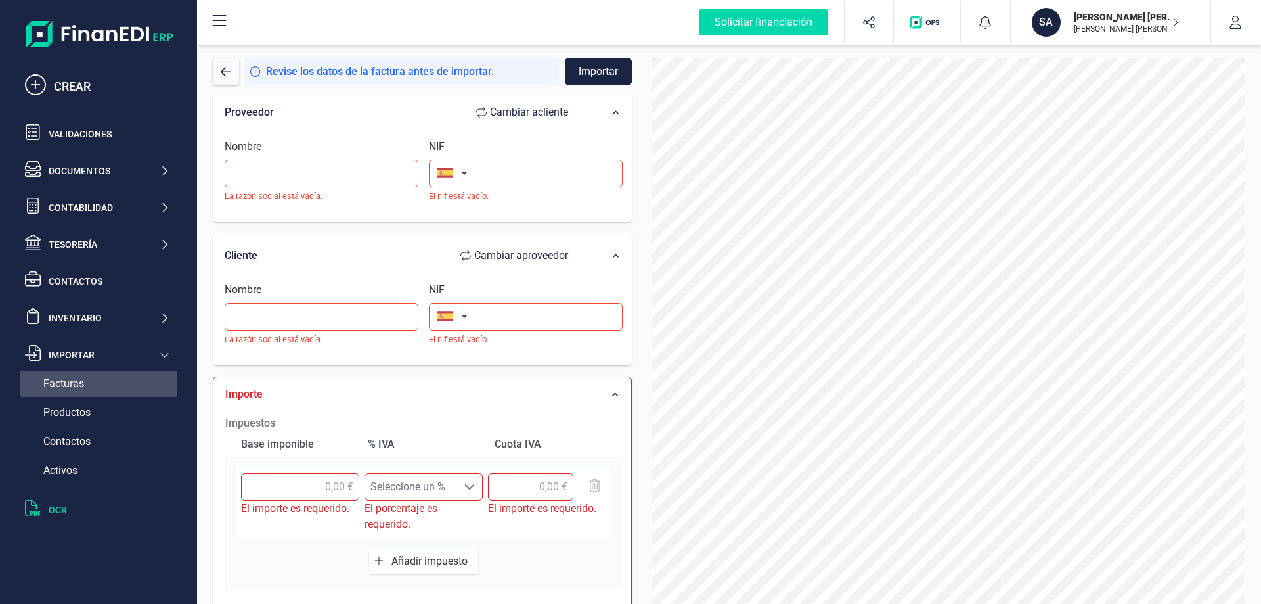
click at [68, 386] on span "Facturas" at bounding box center [63, 384] width 41 height 16
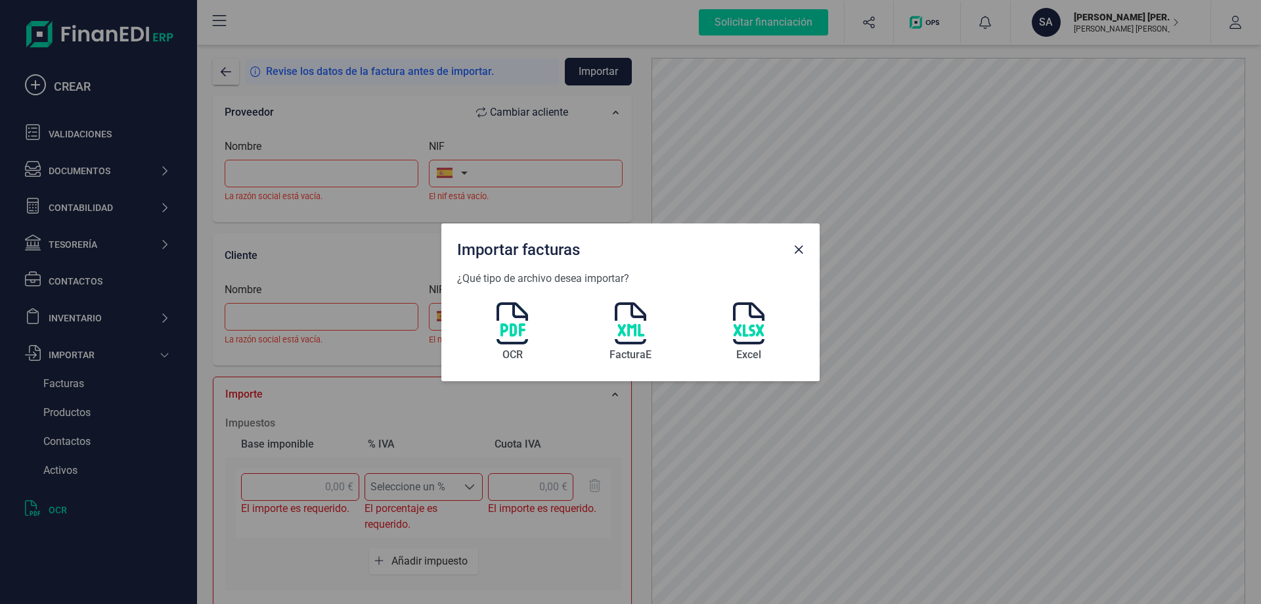
click at [514, 330] on img at bounding box center [513, 323] width 32 height 42
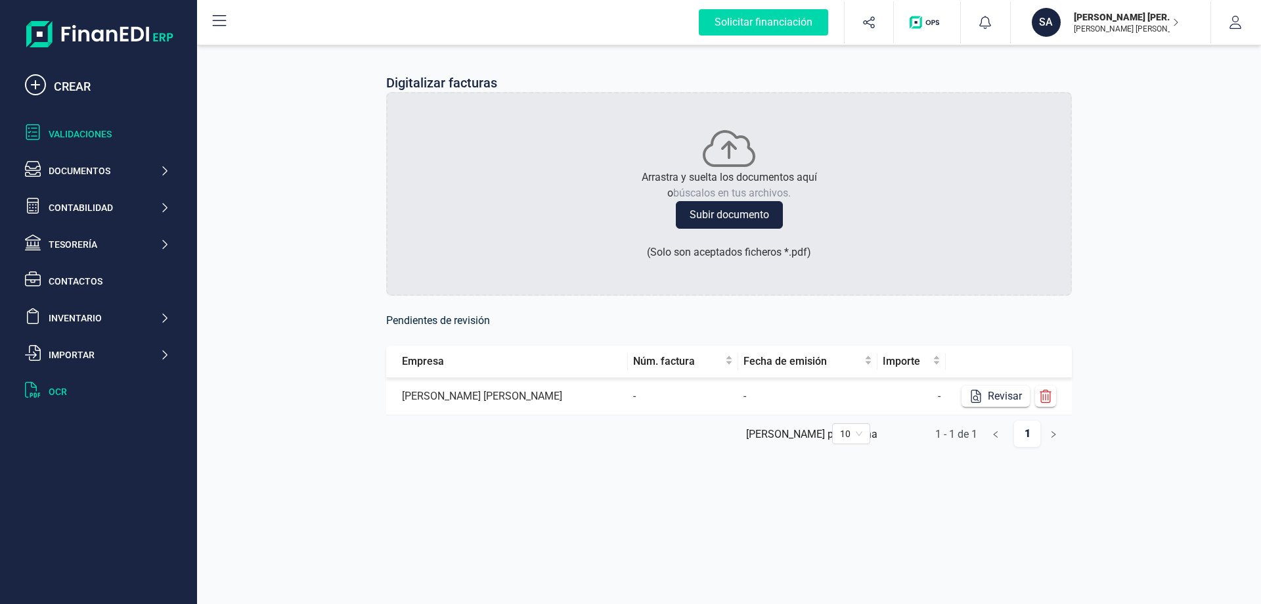
click at [71, 131] on div "Validaciones" at bounding box center [109, 133] width 121 height 13
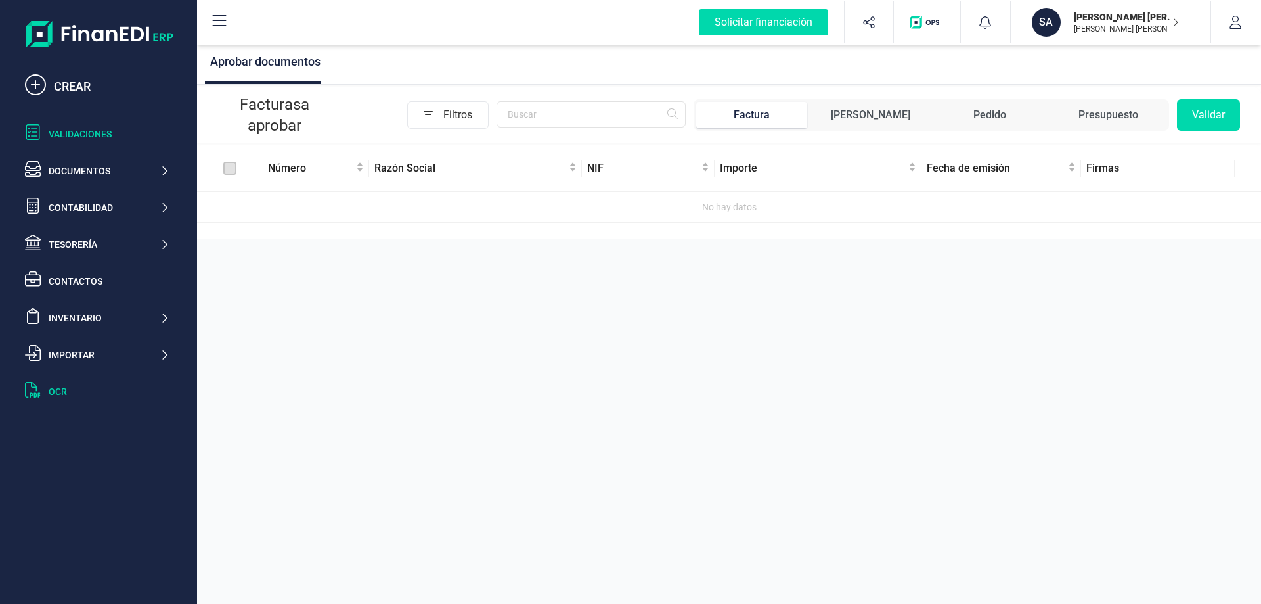
click at [53, 386] on div "OCR" at bounding box center [109, 391] width 121 height 13
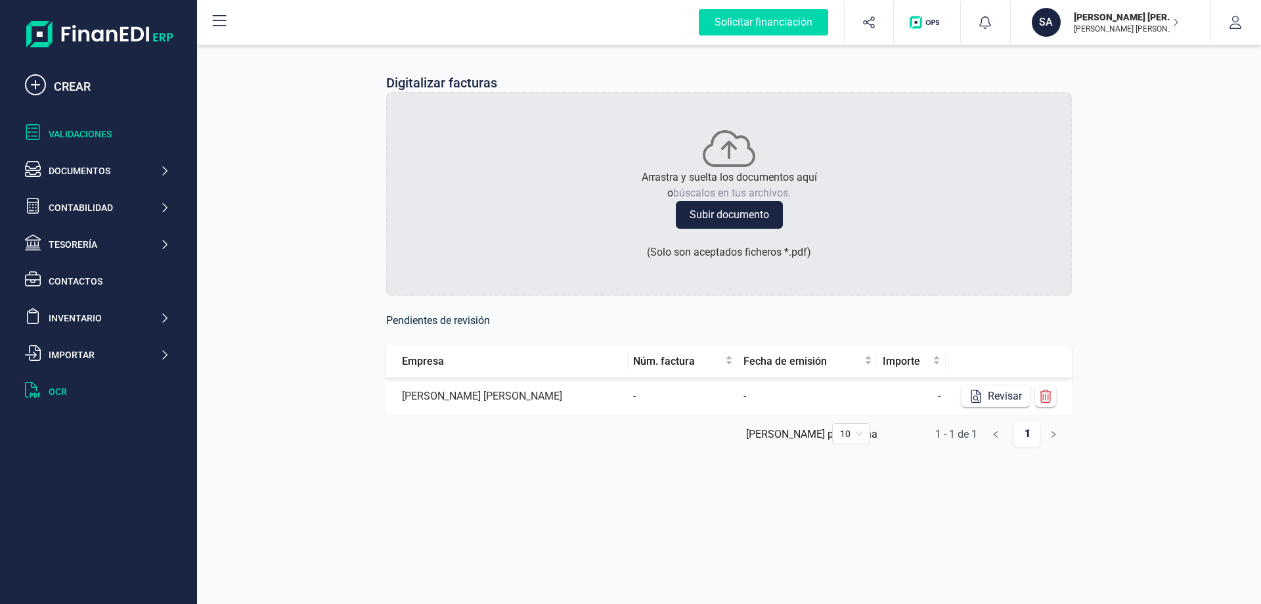
click at [69, 133] on div "Validaciones" at bounding box center [109, 133] width 121 height 13
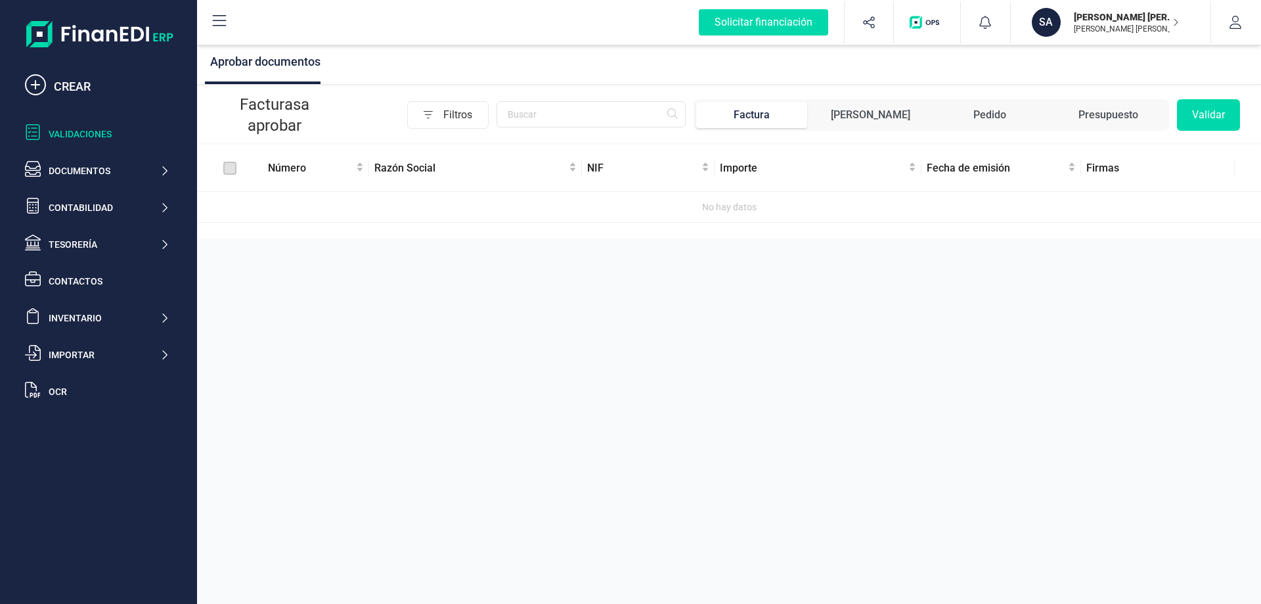
click at [218, 23] on icon at bounding box center [220, 21] width 16 height 16
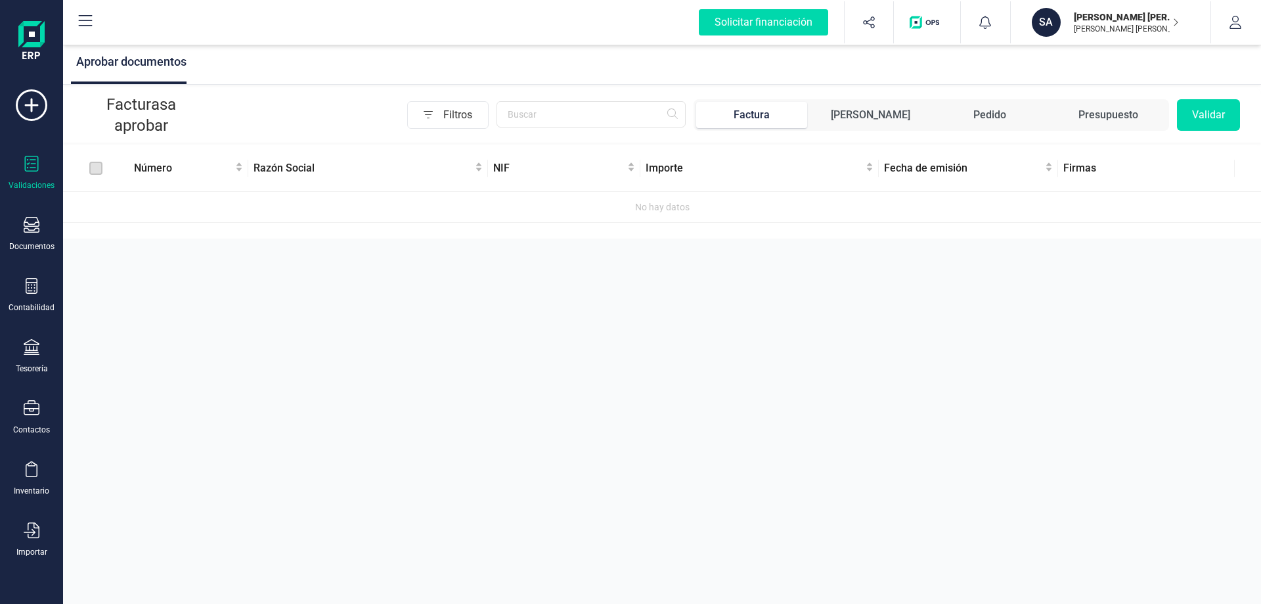
click at [1173, 23] on icon "button" at bounding box center [1176, 22] width 7 height 11
click at [1076, 318] on div "Aprobar documentos Facturas a aprobar Filtros Factura Albarán Pedido Presupuest…" at bounding box center [662, 302] width 1198 height 604
drag, startPoint x: 831, startPoint y: 0, endPoint x: 1079, endPoint y: 315, distance: 401.4
click at [1079, 315] on div "Aprobar documentos Facturas a aprobar Filtros Factura Albarán Pedido Presupuest…" at bounding box center [662, 302] width 1198 height 604
click at [1234, 19] on icon "button" at bounding box center [1235, 22] width 13 height 13
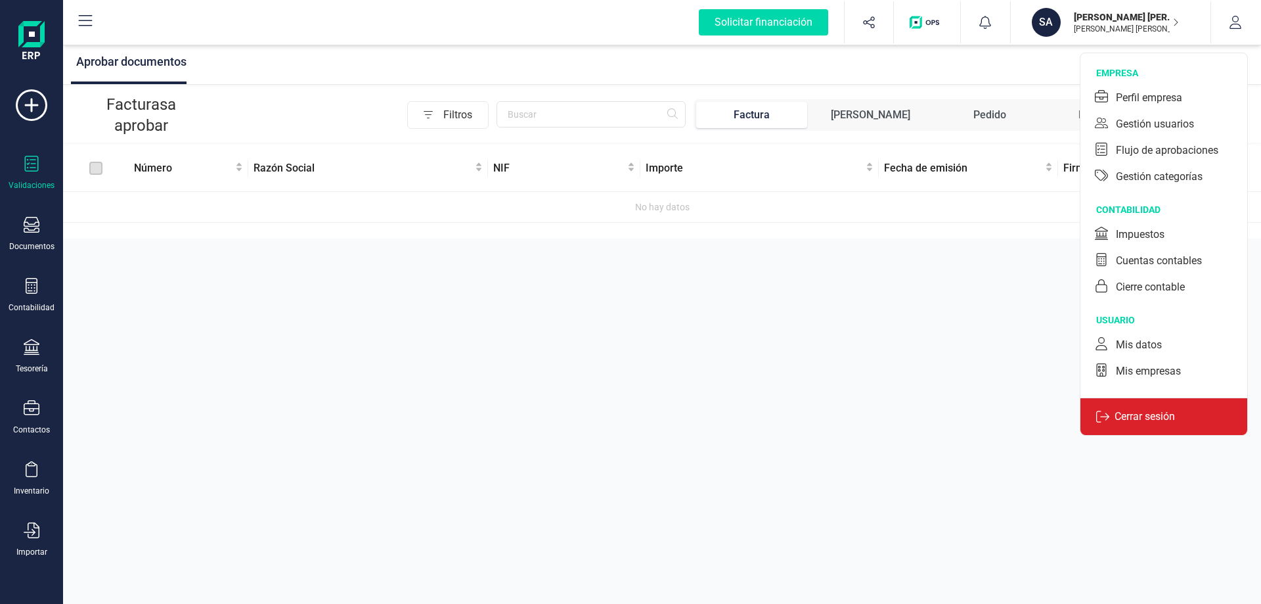
click at [1167, 417] on p "Cerrar sesión" at bounding box center [1145, 417] width 71 height 16
